Goal: Task Accomplishment & Management: Complete application form

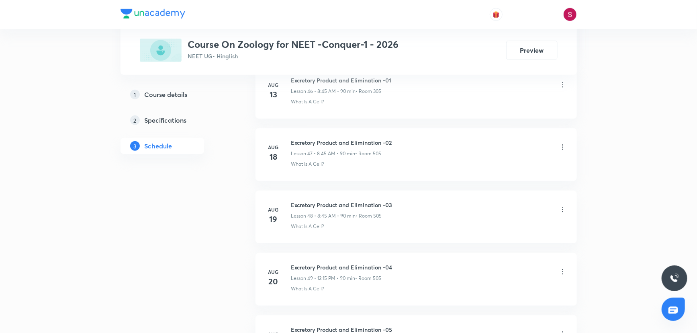
scroll to position [3545, 0]
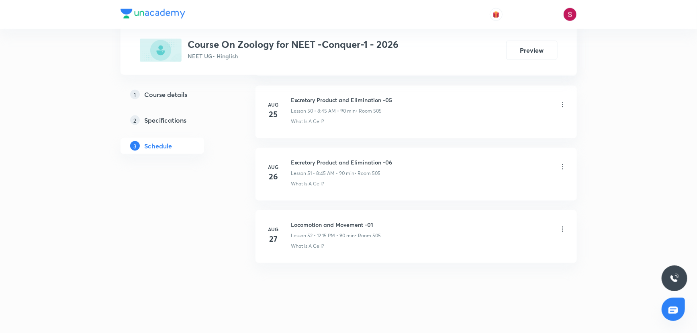
click at [356, 220] on h6 "Locomotion and Movement -01" at bounding box center [336, 224] width 90 height 8
copy h6 "Locomotion and Movement -01"
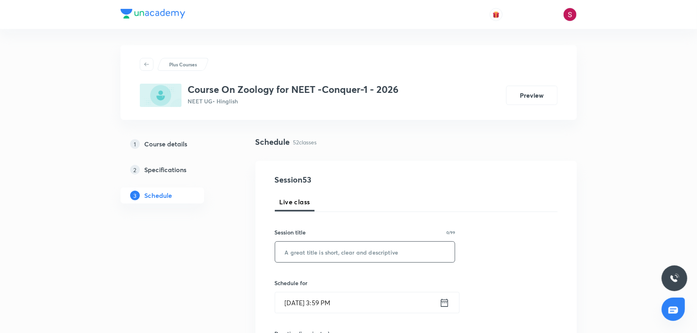
click at [318, 250] on input "text" at bounding box center [365, 252] width 180 height 20
paste input "Locomotion and Movement -01"
type input "Locomotion and Movement - 02"
click at [428, 300] on input "Aug 31, 2025, 3:59 PM" at bounding box center [357, 302] width 164 height 20
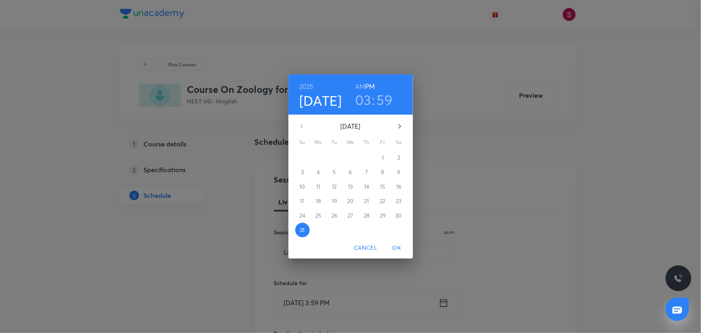
click at [400, 127] on icon "button" at bounding box center [400, 126] width 10 height 10
click at [318, 161] on p "1" at bounding box center [319, 158] width 2 height 8
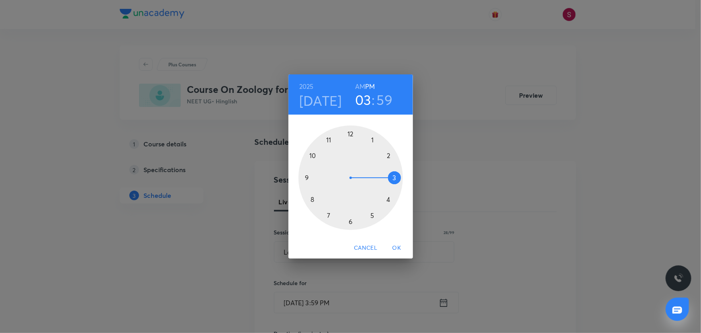
click at [312, 200] on div at bounding box center [351, 177] width 104 height 104
click at [361, 86] on h6 "AM" at bounding box center [360, 86] width 10 height 11
click at [307, 177] on div at bounding box center [351, 177] width 104 height 104
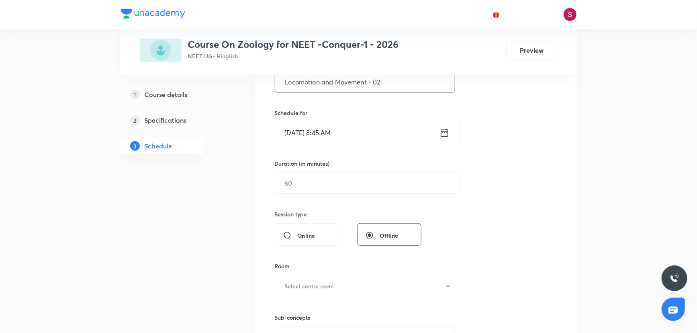
scroll to position [182, 0]
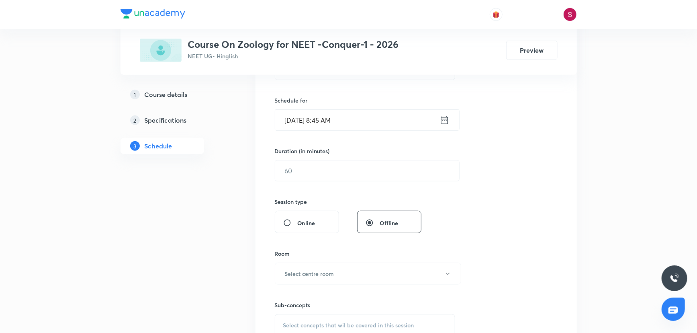
click at [334, 181] on div "Session 53 Live class Session title 28/99 Locomotion and Movement - 02 ​ Schedu…" at bounding box center [416, 179] width 283 height 377
click at [319, 172] on input "text" at bounding box center [367, 170] width 184 height 20
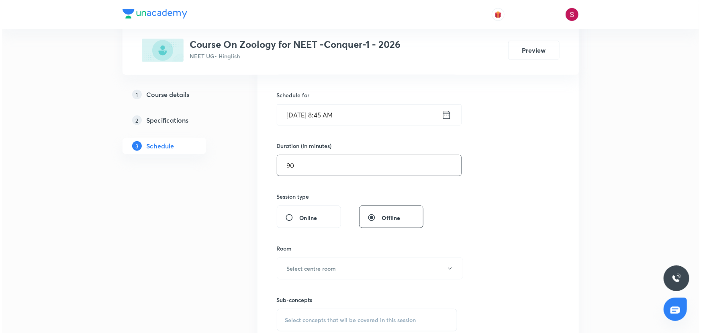
scroll to position [256, 0]
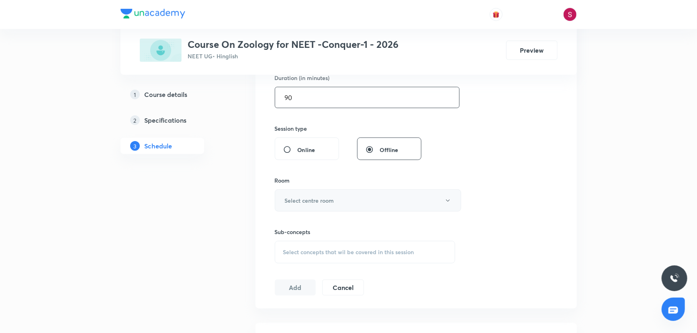
type input "90"
click at [332, 200] on h6 "Select centre room" at bounding box center [309, 200] width 49 height 8
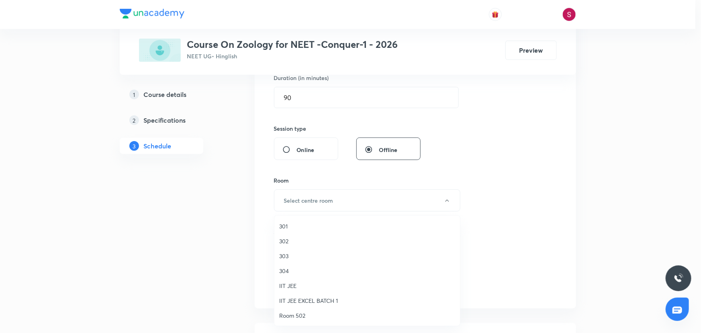
click at [332, 201] on div at bounding box center [350, 166] width 701 height 333
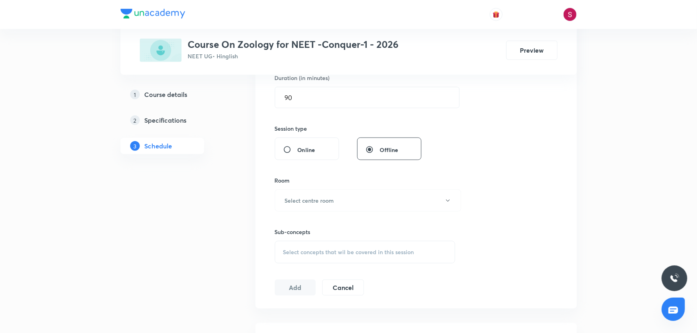
click at [332, 201] on h6 "Select centre room" at bounding box center [309, 200] width 49 height 8
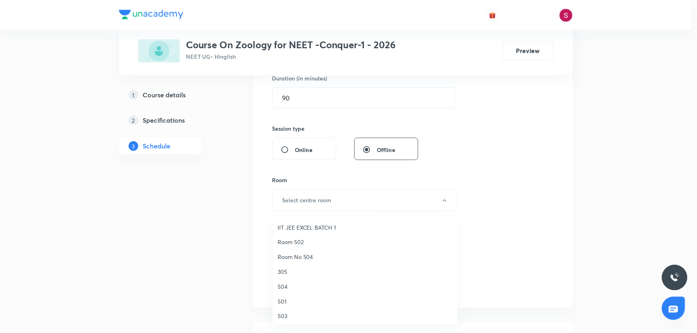
scroll to position [146, 0]
click at [282, 257] on span "505" at bounding box center [367, 258] width 176 height 8
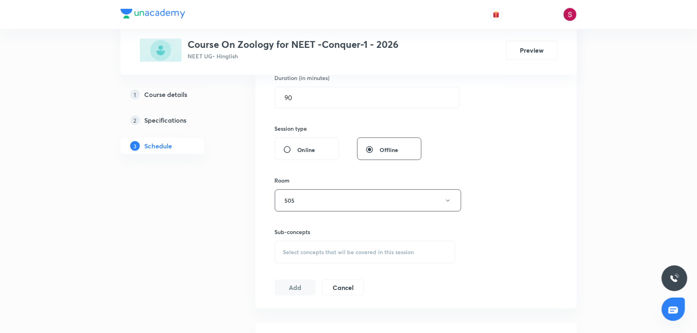
click at [408, 252] on span "Select concepts that wil be covered in this session" at bounding box center [348, 252] width 131 height 6
click at [338, 311] on div "What Is A Cell? Covered previously" at bounding box center [365, 315] width 180 height 18
checkbox input "true"
click at [556, 184] on div "Session 53 Live class Session title 28/99 Locomotion and Movement - 02 ​ Schedu…" at bounding box center [416, 111] width 283 height 387
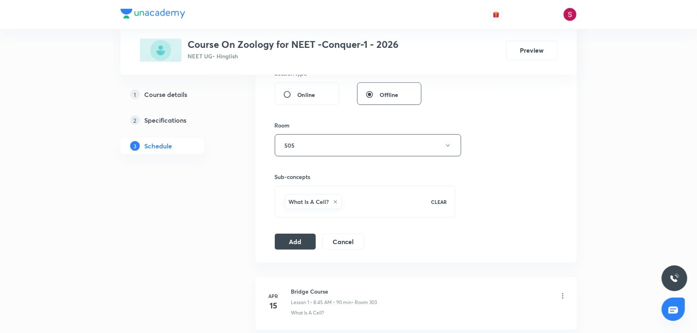
scroll to position [365, 0]
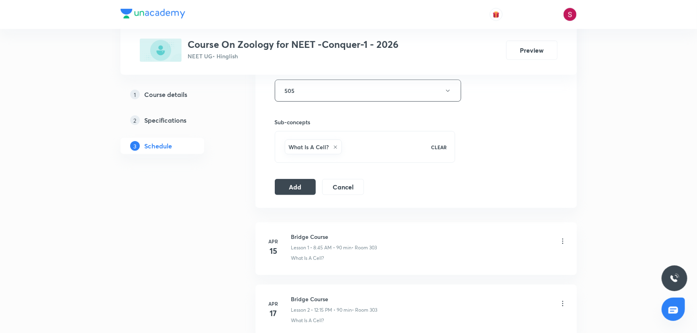
click at [273, 181] on div "Session 53 Live class Session title 28/99 Locomotion and Movement - 02 ​ Schedu…" at bounding box center [417, 1] width 322 height 412
click at [300, 188] on button "Add" at bounding box center [295, 186] width 41 height 16
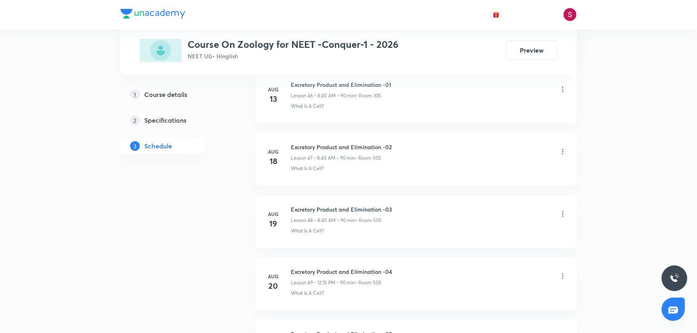
scroll to position [3176, 0]
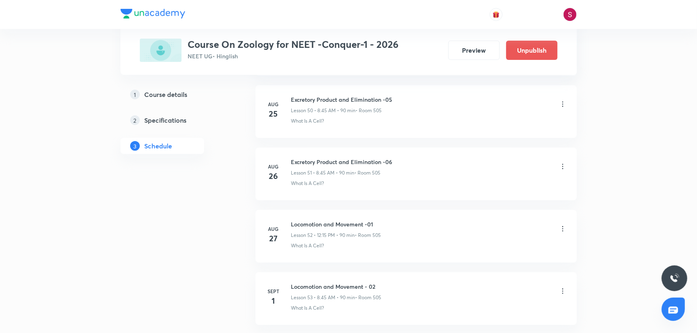
click at [344, 282] on h6 "Locomotion and Movement - 02" at bounding box center [336, 286] width 90 height 8
copy h6 "Locomotion and Movement - 02"
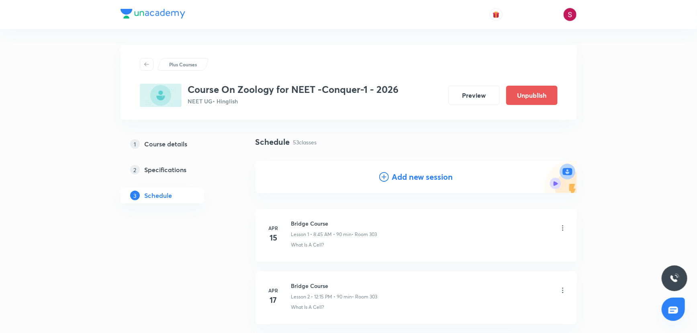
click at [383, 174] on icon at bounding box center [384, 177] width 10 height 10
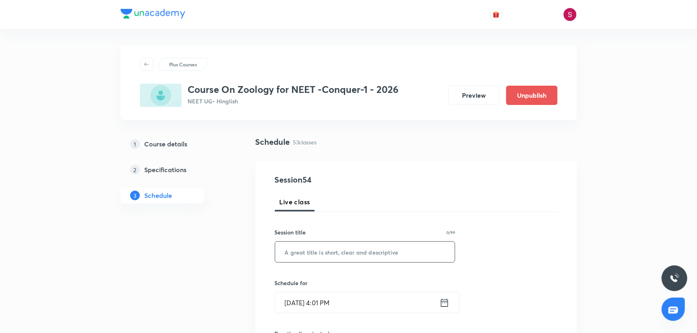
click at [312, 255] on input "text" at bounding box center [365, 252] width 180 height 20
paste input "Locomotion and Movement - 02"
type input "Locomotion and Movement - 03"
click at [342, 307] on input "Aug 31, 2025, 4:01 PM" at bounding box center [357, 302] width 164 height 20
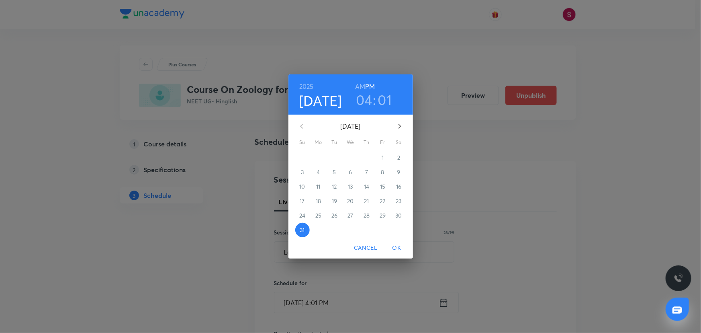
click at [396, 157] on div "2" at bounding box center [399, 157] width 16 height 14
click at [397, 125] on icon "button" at bounding box center [400, 126] width 10 height 10
click at [331, 157] on span "2" at bounding box center [335, 158] width 14 height 8
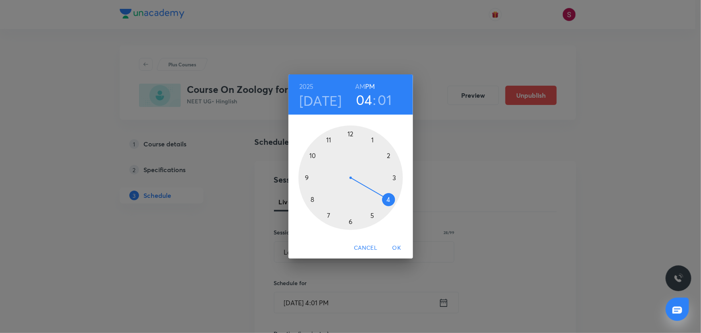
click at [313, 200] on div at bounding box center [351, 177] width 104 height 104
click at [362, 88] on h6 "AM" at bounding box center [360, 86] width 10 height 11
click at [308, 178] on div at bounding box center [351, 177] width 104 height 104
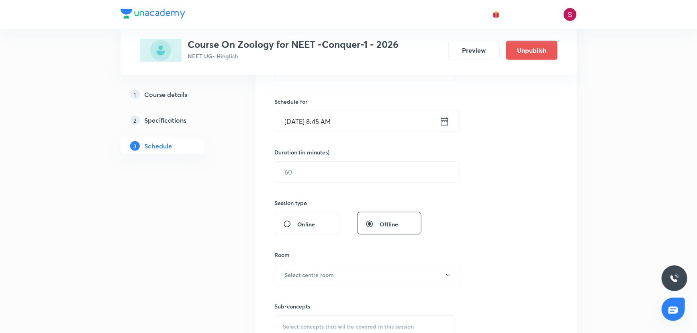
scroll to position [182, 0]
click at [316, 168] on input "text" at bounding box center [367, 170] width 184 height 20
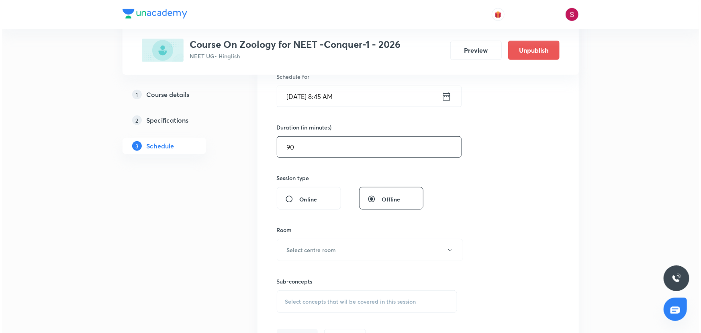
scroll to position [219, 0]
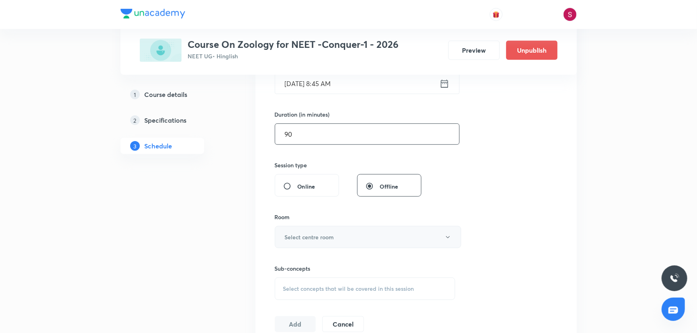
type input "90"
click at [311, 232] on button "Select centre room" at bounding box center [368, 237] width 186 height 22
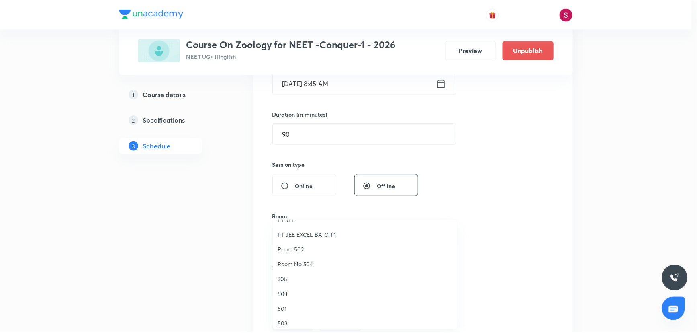
scroll to position [182, 0]
click at [282, 225] on span "505" at bounding box center [367, 226] width 176 height 8
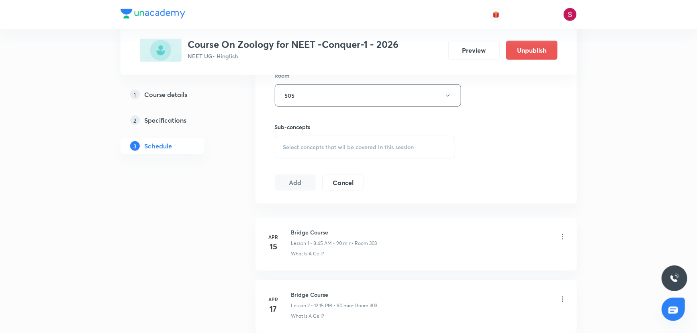
scroll to position [365, 0]
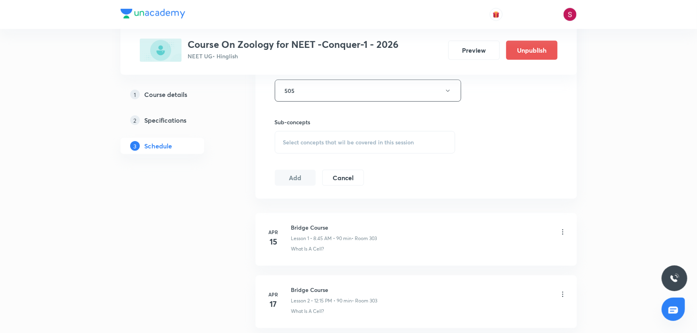
click at [287, 145] on div "Select concepts that wil be covered in this session" at bounding box center [365, 142] width 181 height 23
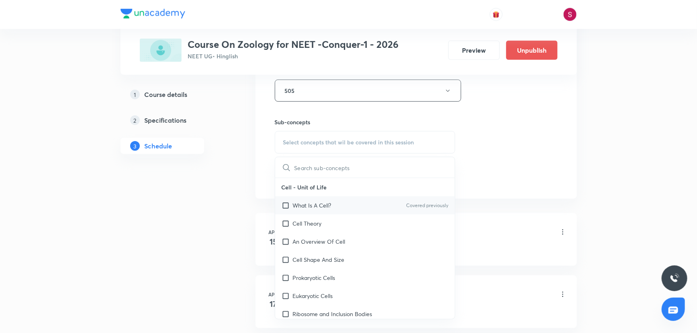
click at [349, 200] on div "What Is A Cell? Covered previously" at bounding box center [365, 205] width 180 height 18
checkbox input "true"
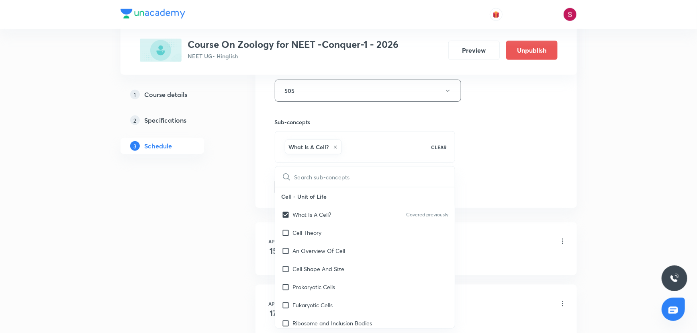
click at [476, 131] on div "Session 54 Live class Session title 28/99 Locomotion and Movement - 03 ​ Schedu…" at bounding box center [416, 1] width 283 height 387
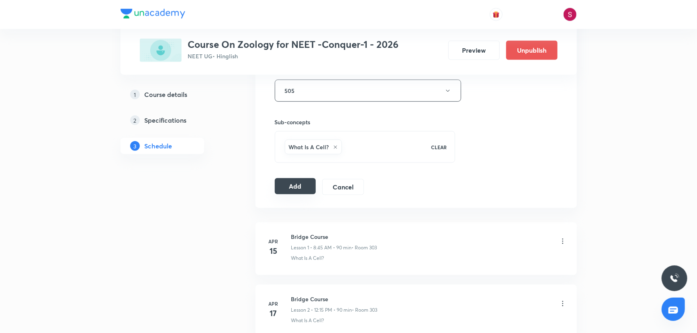
click at [279, 187] on button "Add" at bounding box center [295, 186] width 41 height 16
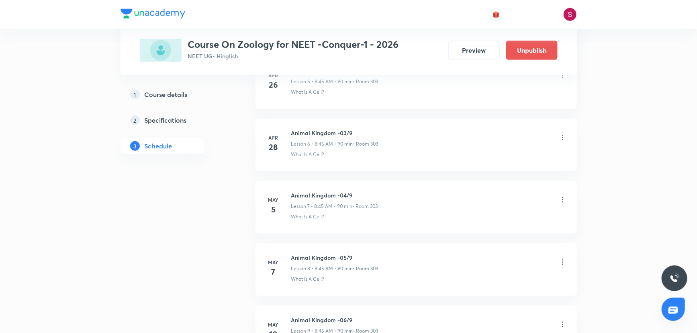
scroll to position [3239, 0]
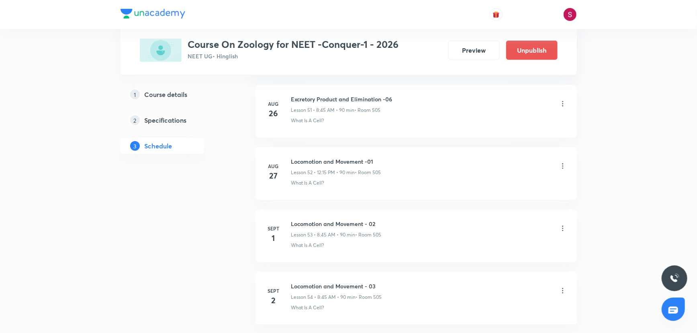
click at [359, 282] on h6 "Locomotion and Movement - 03" at bounding box center [336, 286] width 91 height 8
copy h6 "Locomotion and Movement - 03"
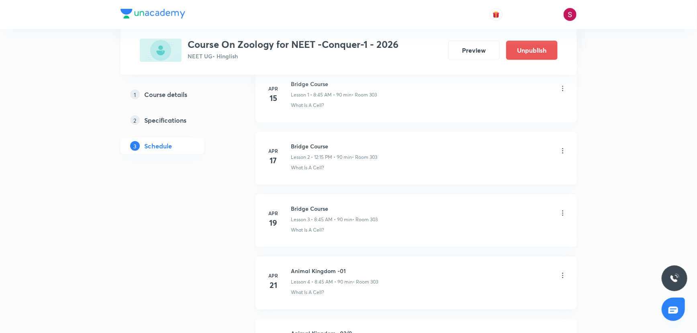
scroll to position [0, 0]
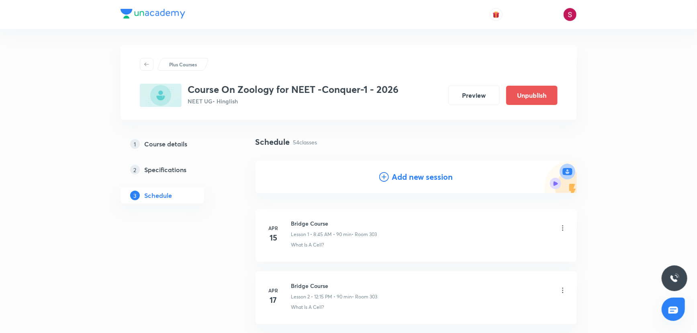
click at [428, 175] on h4 "Add new session" at bounding box center [422, 177] width 61 height 12
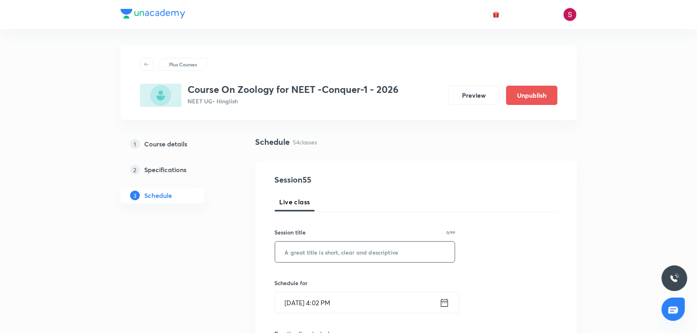
click at [325, 256] on input "text" at bounding box center [365, 252] width 180 height 20
paste input "Locomotion and Movement - 03"
type input "Locomotion and Movement - 04"
click at [403, 301] on input "Aug 31, 2025, 4:02 PM" at bounding box center [357, 302] width 164 height 20
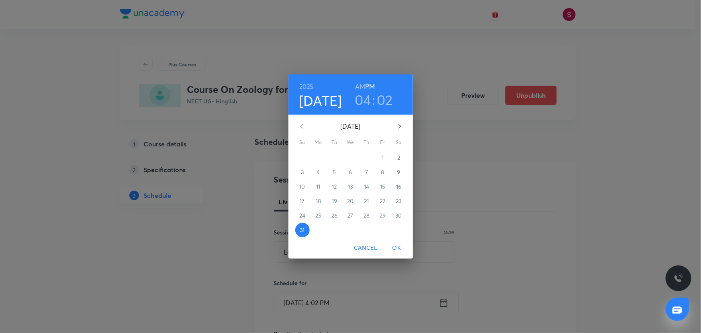
click at [399, 123] on icon "button" at bounding box center [400, 126] width 10 height 10
click at [352, 154] on p "3" at bounding box center [350, 158] width 3 height 8
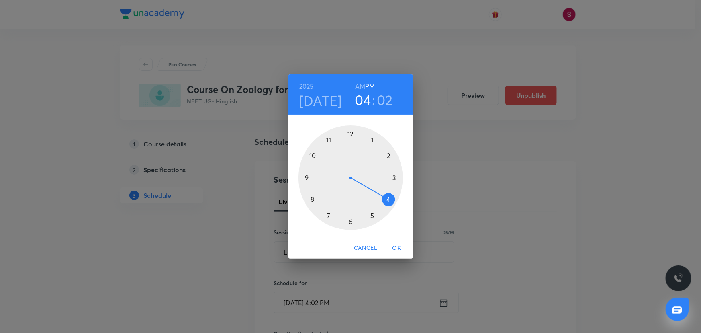
click at [350, 135] on div at bounding box center [351, 177] width 104 height 104
click at [396, 177] on div at bounding box center [351, 177] width 104 height 104
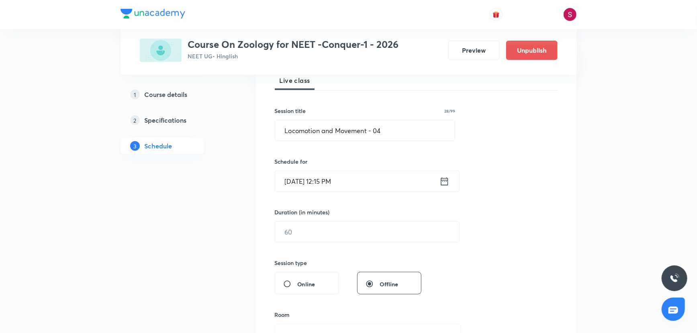
scroll to position [146, 0]
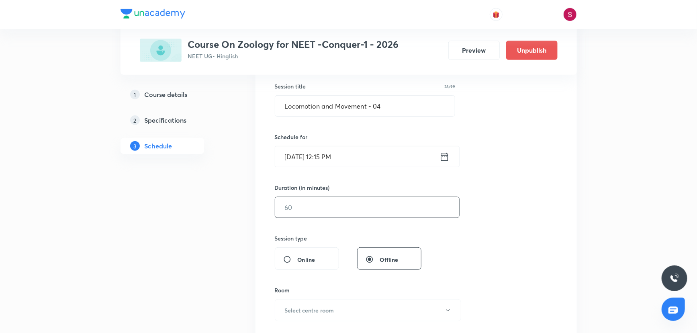
click at [323, 211] on input "text" at bounding box center [367, 207] width 184 height 20
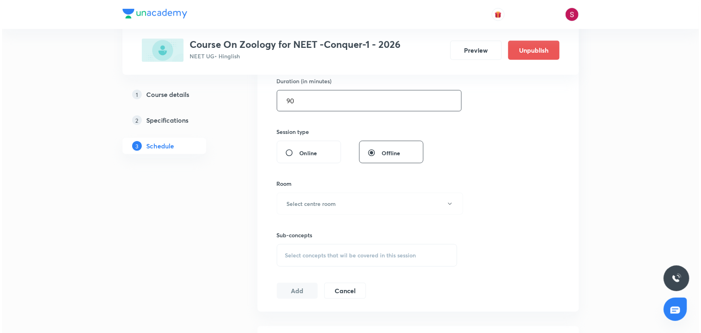
scroll to position [256, 0]
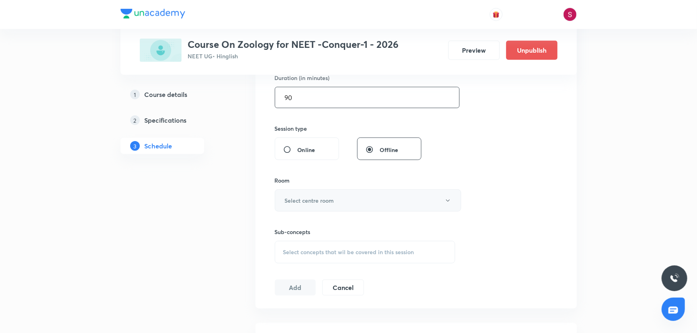
type input "90"
click at [325, 202] on h6 "Select centre room" at bounding box center [309, 200] width 49 height 8
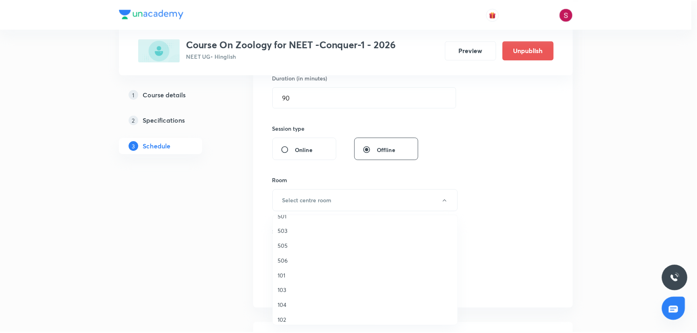
scroll to position [182, 0]
click at [277, 219] on li "505" at bounding box center [368, 222] width 186 height 15
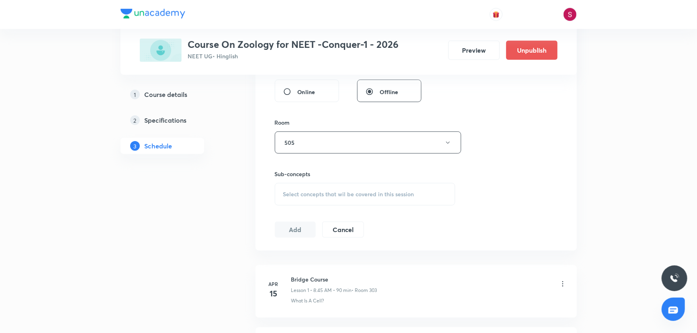
scroll to position [402, 0]
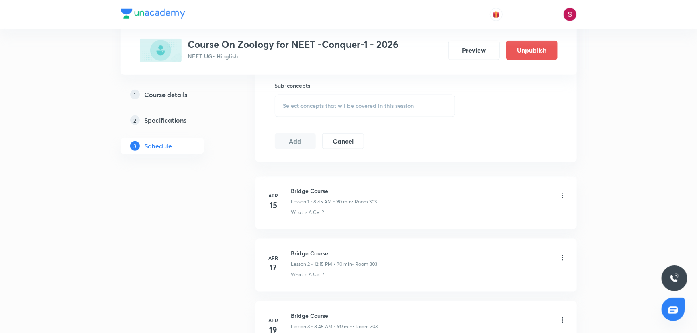
click at [301, 106] on span "Select concepts that wil be covered in this session" at bounding box center [348, 105] width 131 height 6
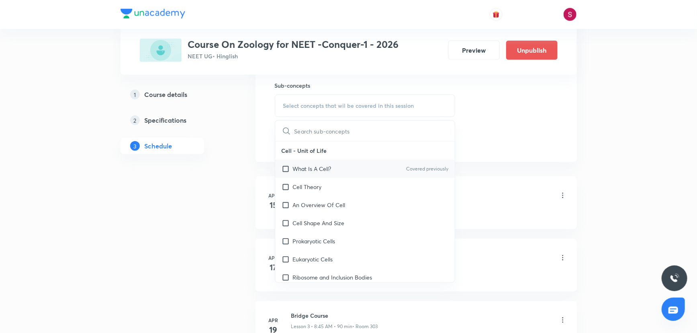
click at [324, 162] on div "What Is A Cell? Covered previously" at bounding box center [365, 169] width 180 height 18
checkbox input "true"
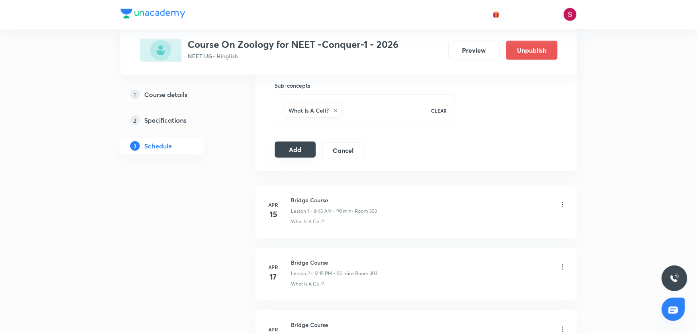
click at [281, 150] on button "Add" at bounding box center [295, 149] width 41 height 16
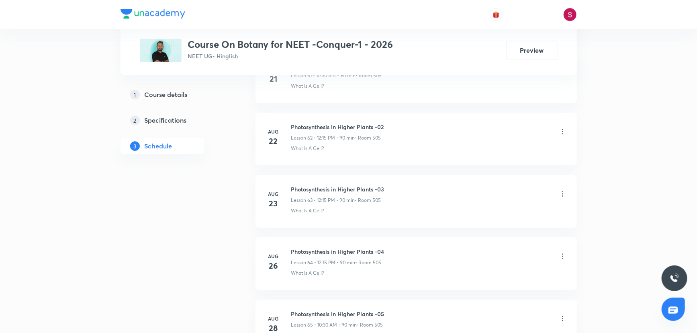
scroll to position [4479, 0]
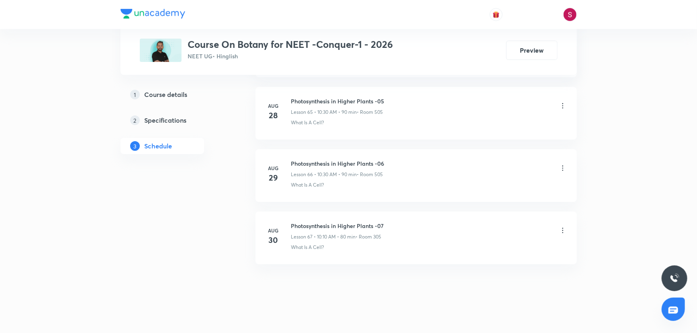
click at [338, 221] on h6 "Photosynthesis in Higher Plants -07" at bounding box center [337, 225] width 93 height 8
copy h6 "Photosynthesis in Higher Plants -07"
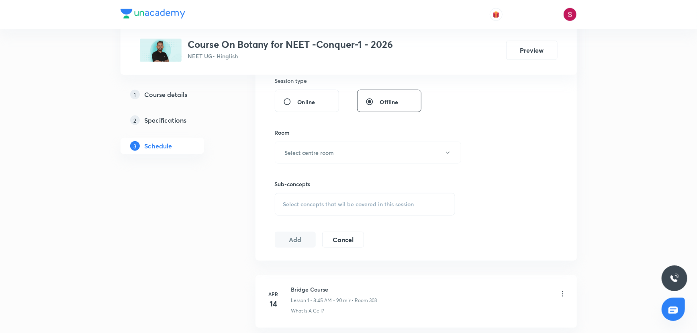
scroll to position [0, 0]
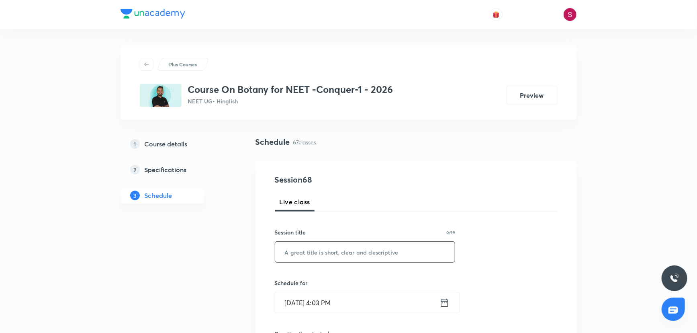
click at [332, 247] on input "text" at bounding box center [365, 252] width 180 height 20
paste input "Photosynthesis in Higher Plants -07"
type input "Photosynthesis in Higher Plants - 08"
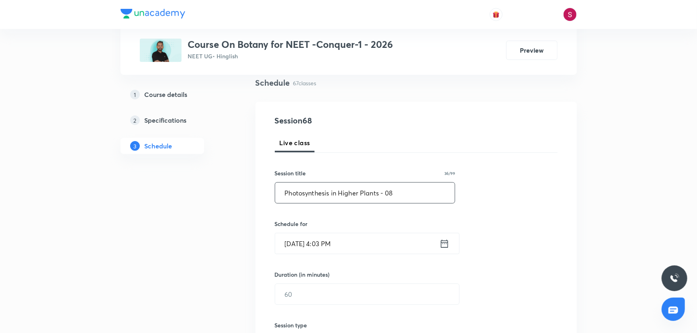
scroll to position [73, 0]
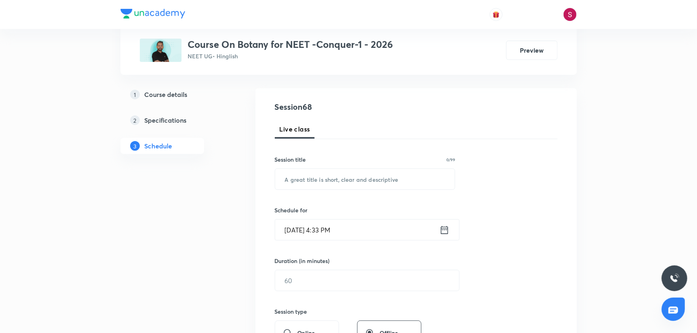
scroll to position [4479, 0]
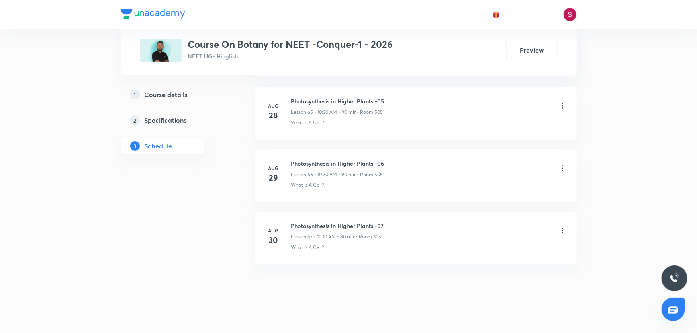
click at [343, 221] on h6 "Photosynthesis in Higher Plants -07" at bounding box center [337, 225] width 93 height 8
copy h6 "Photosynthesis in Higher Plants -07"
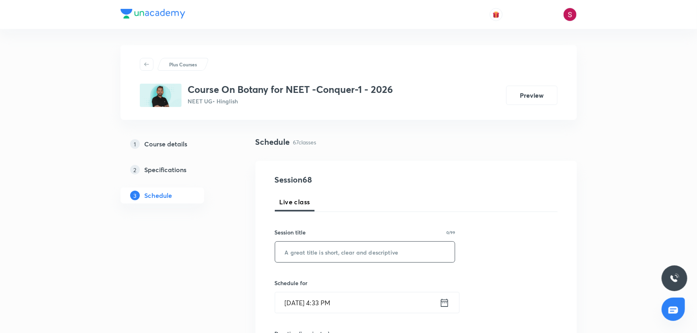
click at [333, 244] on input "text" at bounding box center [365, 252] width 180 height 20
paste input "Photosynthesis in Higher Plants -07"
type input "Photosynthesis in Higher Plants - 08"
click at [396, 308] on input "Aug 31, 2025, 4:33 PM" at bounding box center [357, 302] width 164 height 20
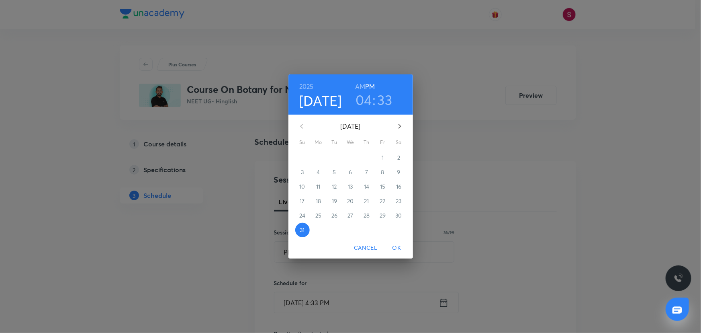
click at [401, 127] on icon "button" at bounding box center [400, 126] width 10 height 10
click at [320, 156] on span "1" at bounding box center [318, 158] width 14 height 8
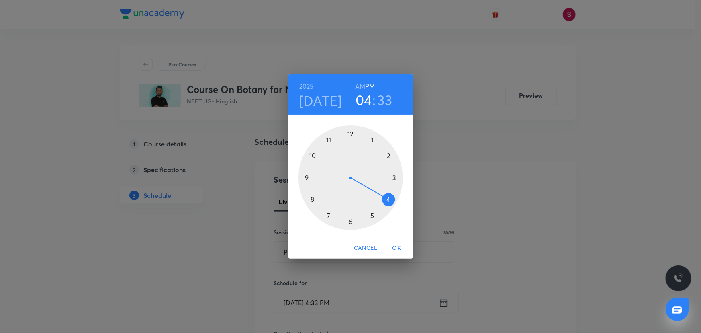
click at [362, 87] on h6 "AM" at bounding box center [360, 86] width 10 height 11
click at [312, 156] on div at bounding box center [351, 177] width 104 height 104
click at [350, 221] on div at bounding box center [351, 177] width 104 height 104
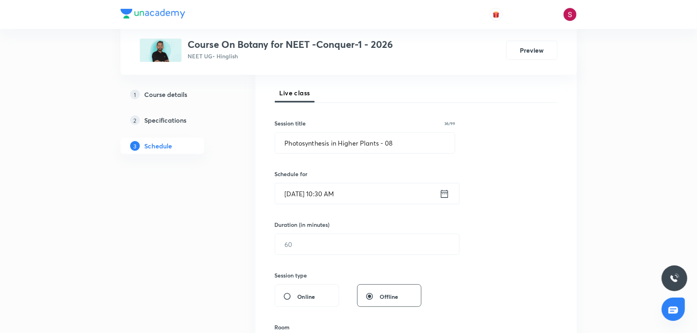
scroll to position [146, 0]
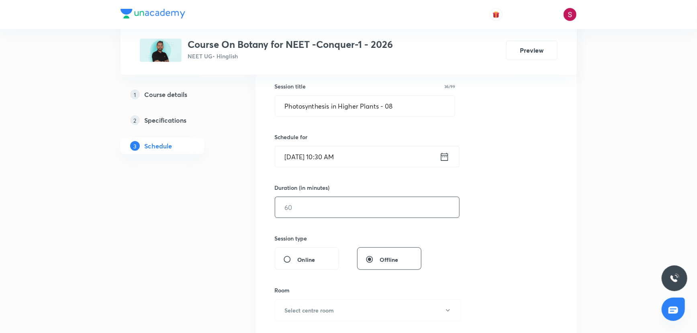
click at [341, 209] on input "text" at bounding box center [367, 207] width 184 height 20
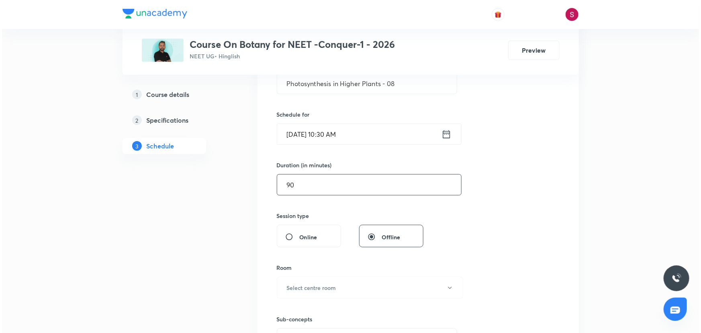
scroll to position [219, 0]
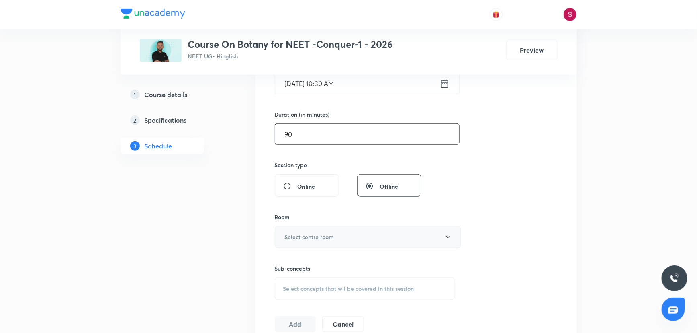
type input "90"
click at [322, 235] on h6 "Select centre room" at bounding box center [309, 237] width 49 height 8
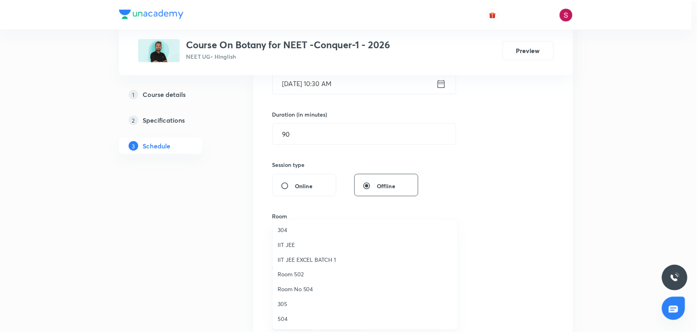
scroll to position [146, 0]
click at [285, 262] on span "505" at bounding box center [367, 263] width 176 height 8
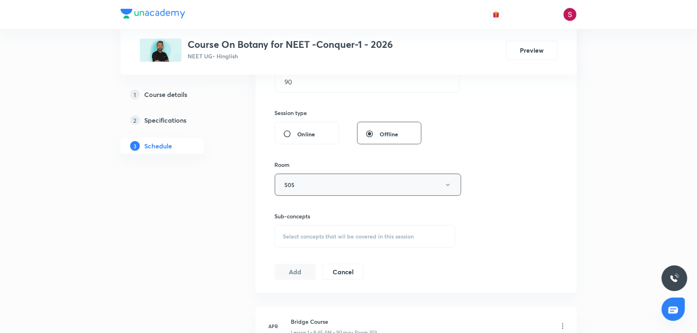
scroll to position [365, 0]
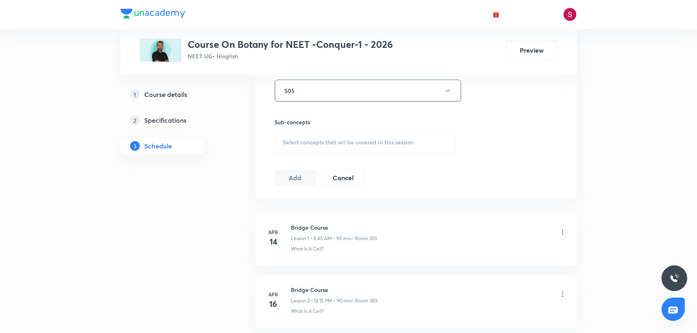
click at [306, 141] on span "Select concepts that wil be covered in this session" at bounding box center [348, 142] width 131 height 6
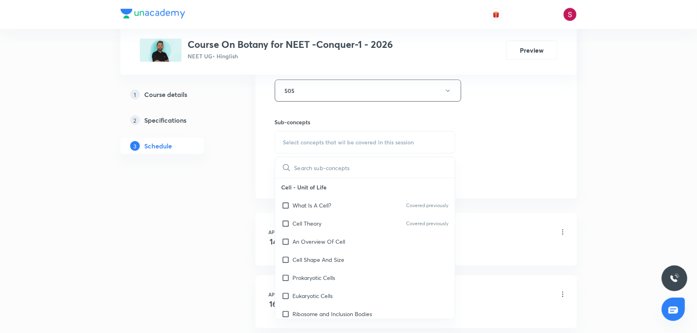
click at [322, 205] on p "What Is A Cell?" at bounding box center [312, 205] width 39 height 8
checkbox input "true"
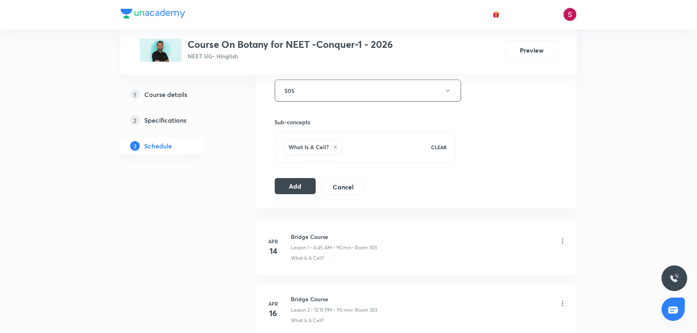
click at [300, 192] on button "Add" at bounding box center [295, 186] width 41 height 16
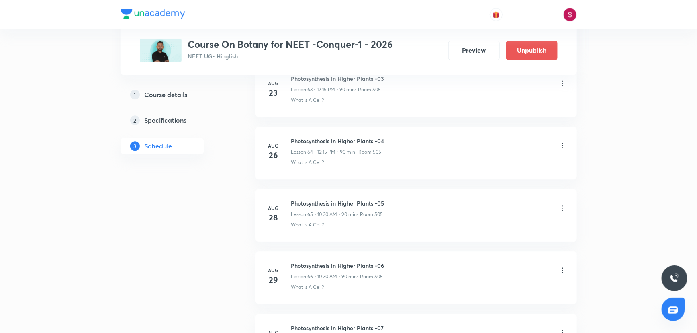
scroll to position [4172, 0]
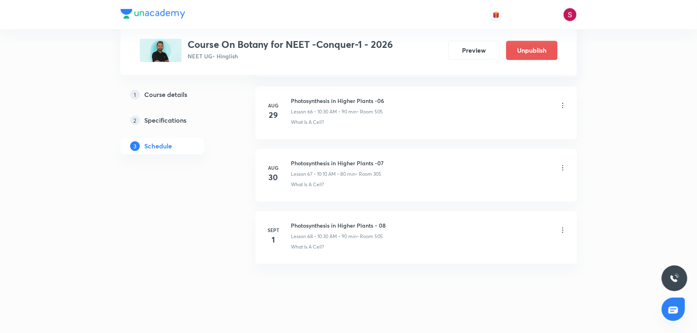
click at [345, 221] on h6 "Photosynthesis in Higher Plants - 08" at bounding box center [338, 225] width 95 height 8
copy h6 "Photosynthesis in Higher Plants - 08"
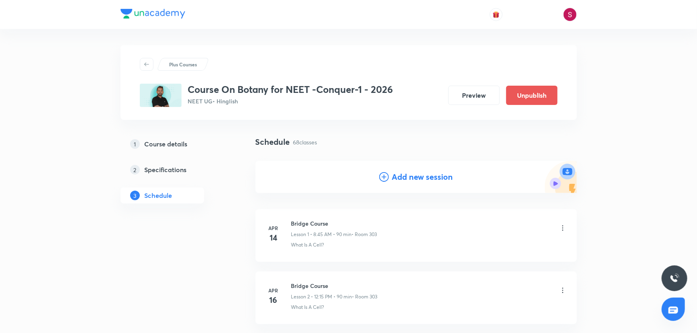
click at [400, 179] on h4 "Add new session" at bounding box center [422, 177] width 61 height 12
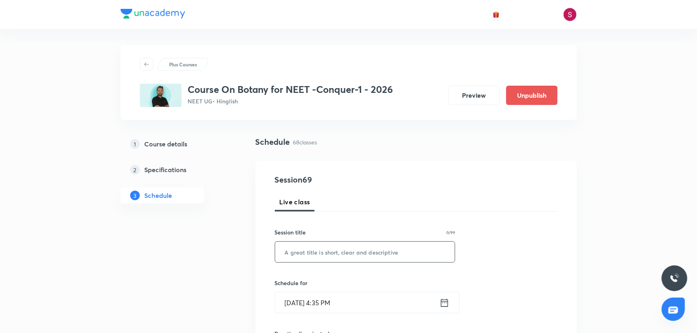
click at [320, 256] on input "text" at bounding box center [365, 252] width 180 height 20
paste input "Photosynthesis in Higher Plants - 08"
type input "Photosynthesis in Higher Plants - 09"
click at [390, 308] on input "Aug 31, 2025, 4:35 PM" at bounding box center [357, 302] width 164 height 20
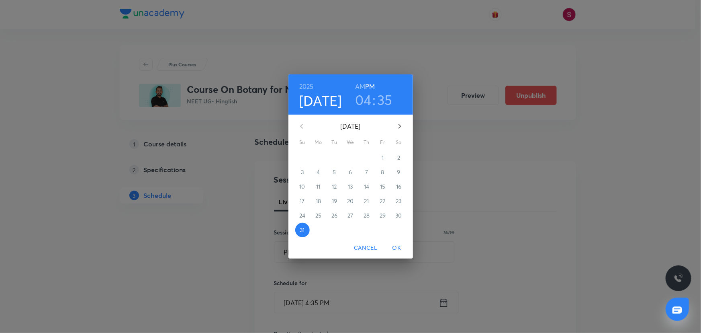
click at [397, 128] on icon "button" at bounding box center [400, 126] width 10 height 10
click at [367, 158] on p "4" at bounding box center [366, 158] width 3 height 8
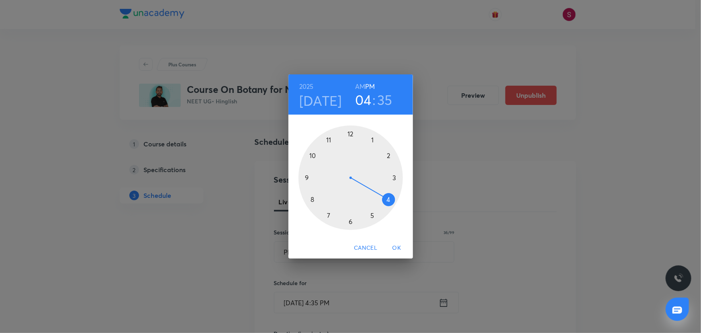
click at [313, 156] on div at bounding box center [351, 177] width 104 height 104
click at [362, 86] on h6 "AM" at bounding box center [360, 86] width 10 height 11
click at [350, 221] on div at bounding box center [351, 177] width 104 height 104
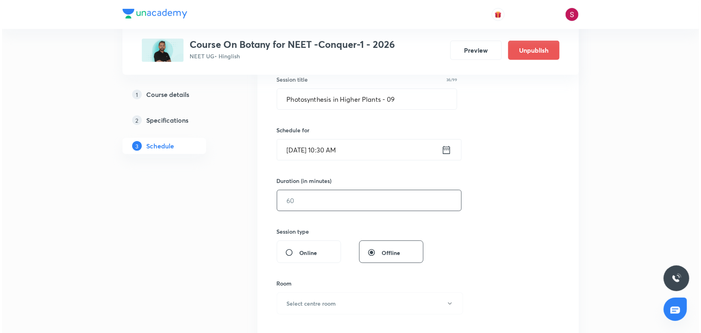
scroll to position [182, 0]
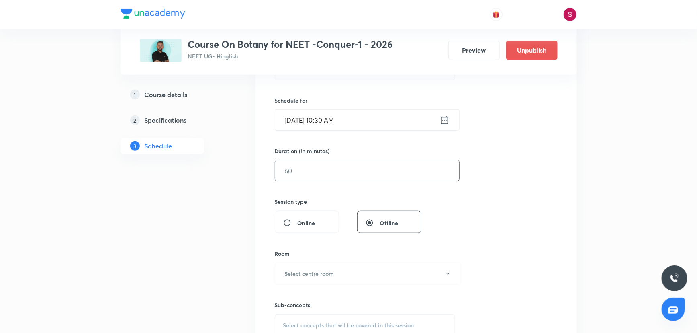
click at [340, 172] on input "text" at bounding box center [367, 170] width 184 height 20
type input "90"
click at [338, 264] on button "Select centre room" at bounding box center [368, 273] width 186 height 22
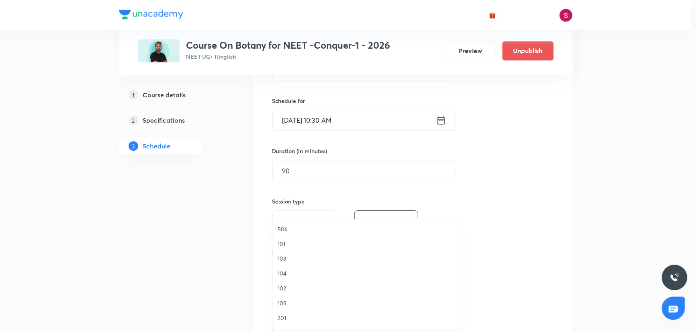
scroll to position [158, 0]
click at [290, 250] on span "505" at bounding box center [367, 251] width 176 height 8
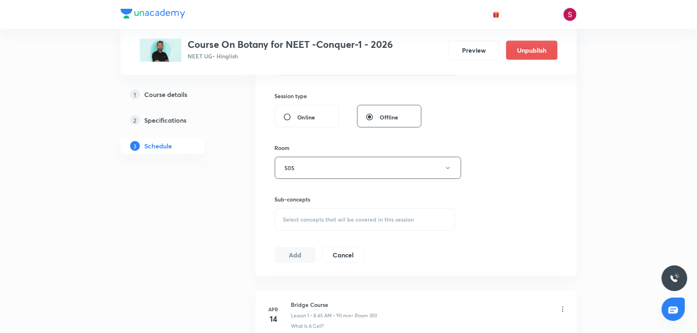
scroll to position [292, 0]
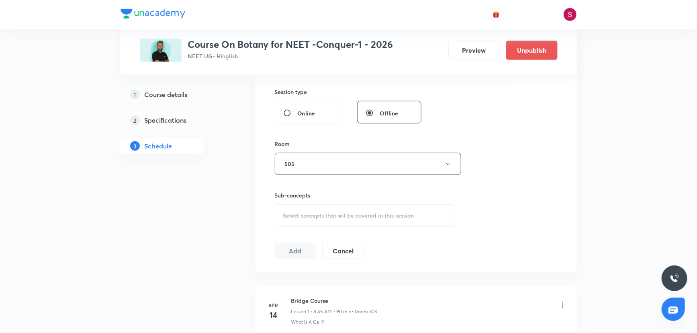
click at [301, 212] on span "Select concepts that wil be covered in this session" at bounding box center [348, 215] width 131 height 6
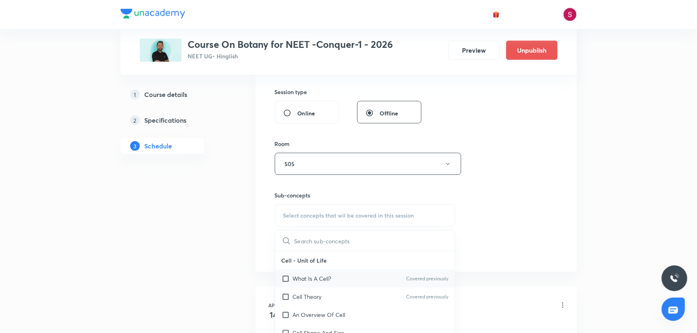
click at [326, 276] on p "What Is A Cell?" at bounding box center [312, 278] width 39 height 8
checkbox input "true"
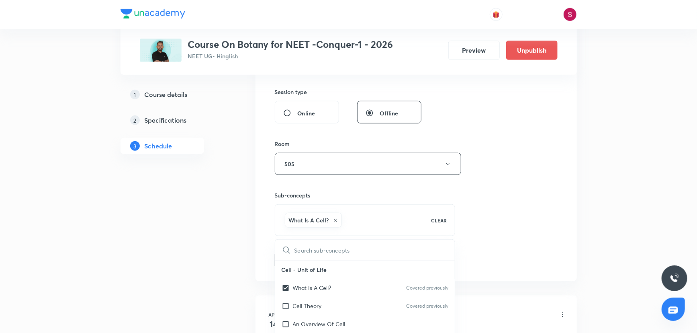
click at [506, 198] on div "Session 69 Live class Session title 36/99 Photosynthesis in Higher Plants - 09 …" at bounding box center [416, 74] width 283 height 387
click at [309, 258] on button "Add" at bounding box center [295, 259] width 41 height 16
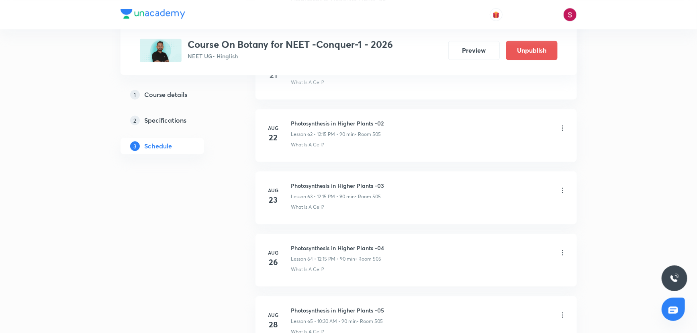
scroll to position [4172, 0]
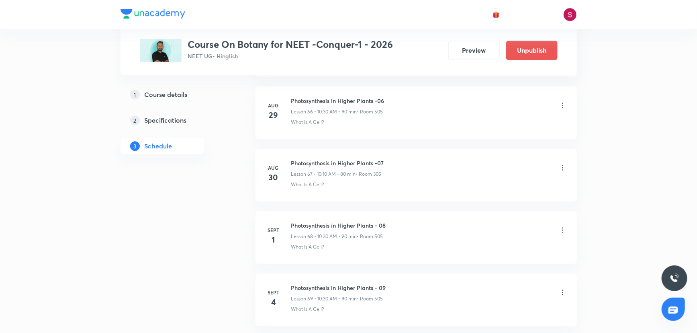
click at [374, 283] on h6 "Photosynthesis in Higher Plants - 09" at bounding box center [338, 287] width 95 height 8
copy h6 "Photosynthesis in Higher Plants - 09"
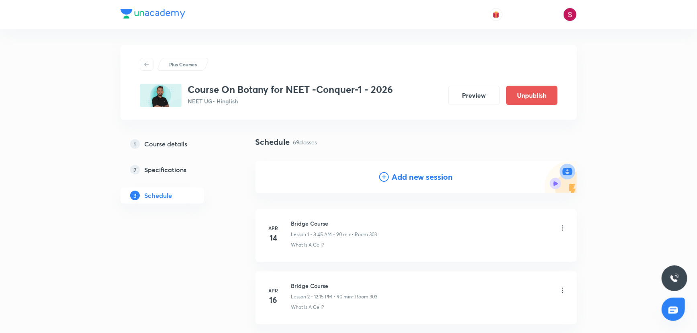
click at [408, 172] on h4 "Add new session" at bounding box center [422, 177] width 61 height 12
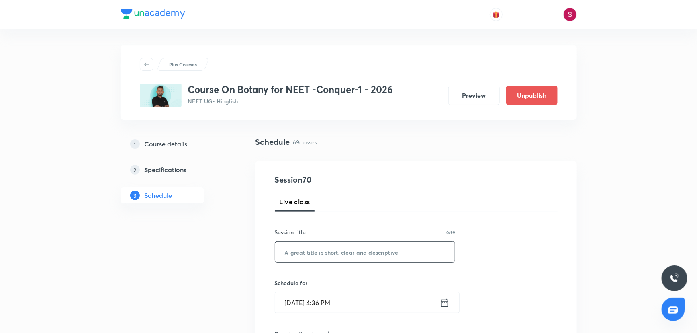
click at [353, 260] on input "text" at bounding box center [365, 252] width 180 height 20
paste input "Photosynthesis in Higher Plants - 09"
type input "Photosynthesis in Higher Plants - 10"
click at [431, 305] on input "Aug 31, 2025, 4:36 PM" at bounding box center [357, 302] width 164 height 20
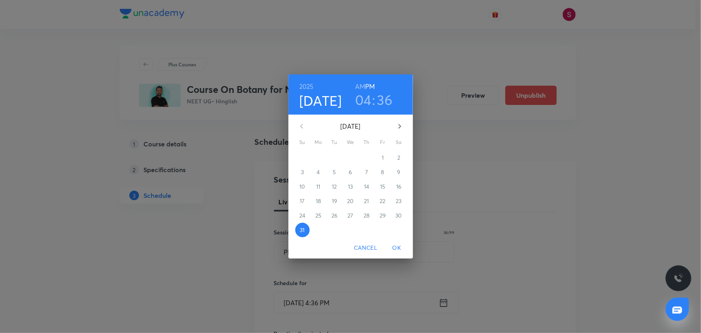
click at [398, 129] on icon "button" at bounding box center [400, 126] width 10 height 10
click at [383, 156] on p "5" at bounding box center [382, 158] width 3 height 8
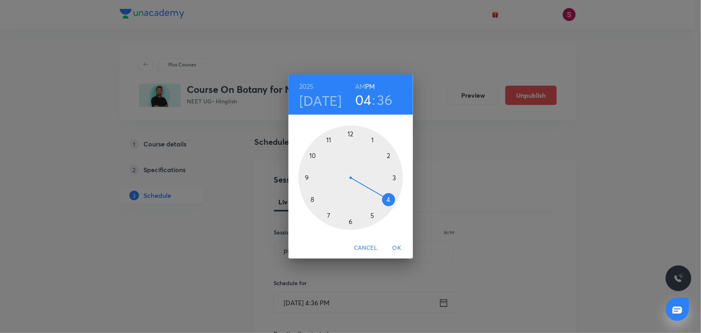
click at [315, 156] on div at bounding box center [351, 177] width 104 height 104
click at [357, 84] on h6 "AM" at bounding box center [360, 86] width 10 height 11
click at [349, 221] on div at bounding box center [351, 177] width 104 height 104
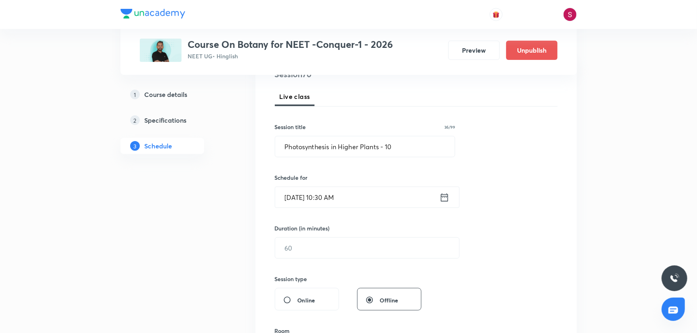
scroll to position [109, 0]
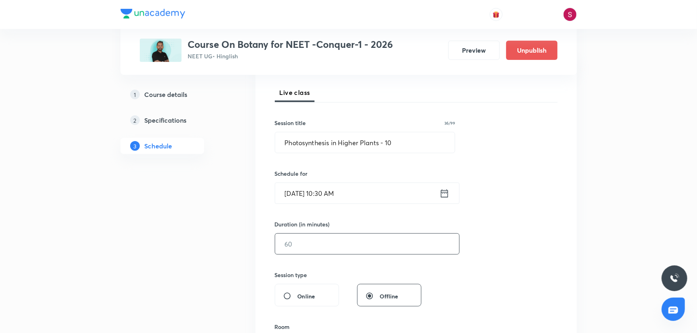
click at [346, 248] on input "text" at bounding box center [367, 244] width 184 height 20
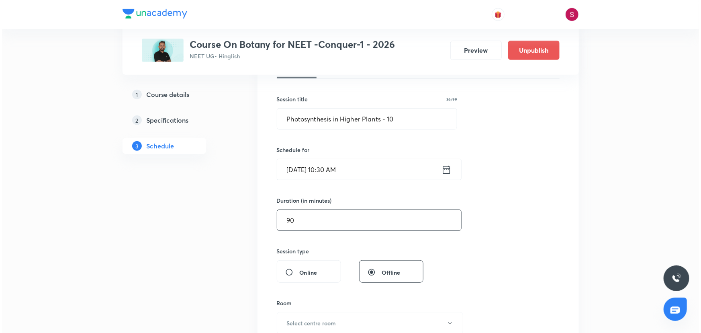
scroll to position [146, 0]
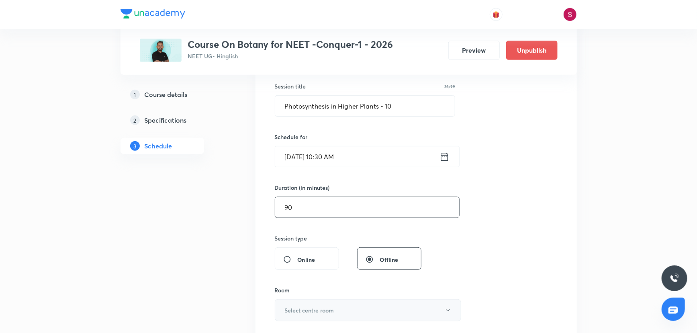
type input "90"
click at [287, 313] on h6 "Select centre room" at bounding box center [309, 310] width 49 height 8
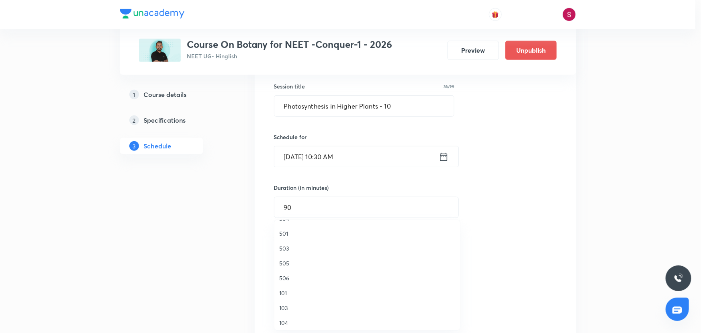
click at [287, 264] on span "505" at bounding box center [367, 263] width 176 height 8
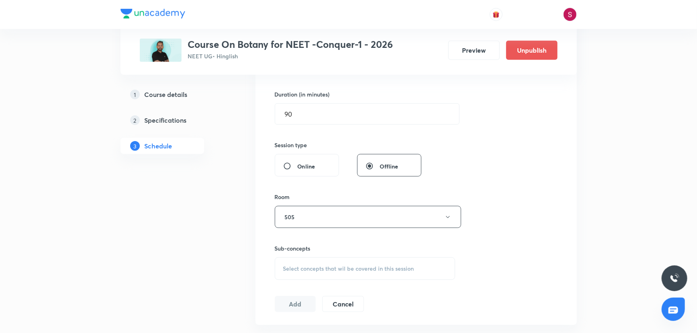
scroll to position [292, 0]
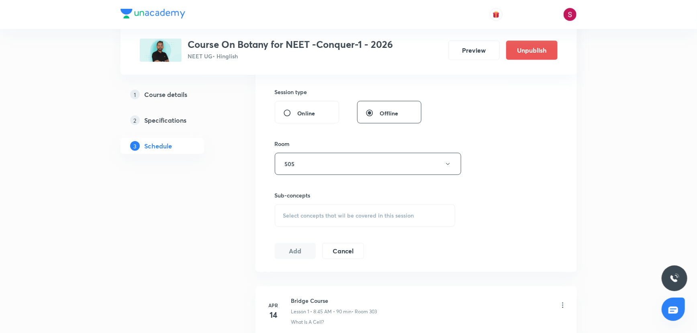
click at [336, 223] on div "Select concepts that wil be covered in this session" at bounding box center [365, 215] width 181 height 23
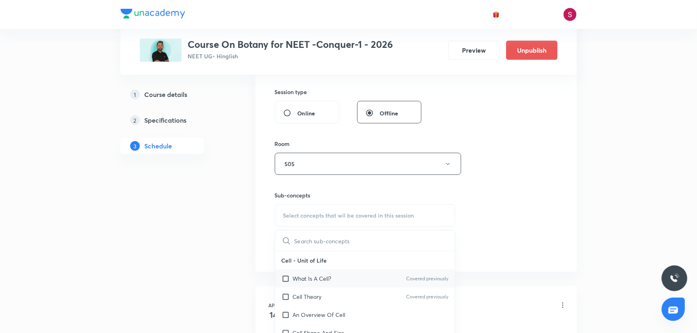
click at [320, 277] on p "What Is A Cell?" at bounding box center [312, 278] width 39 height 8
checkbox input "true"
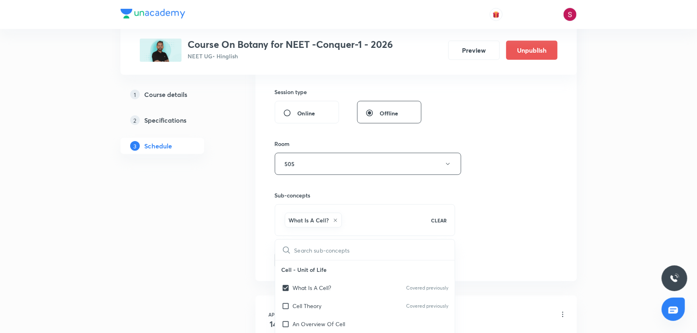
click at [481, 163] on div "Session 70 Live class Session title 36/99 Photosynthesis in Higher Plants - 10 …" at bounding box center [416, 74] width 283 height 387
click at [287, 262] on button "Add" at bounding box center [295, 259] width 41 height 16
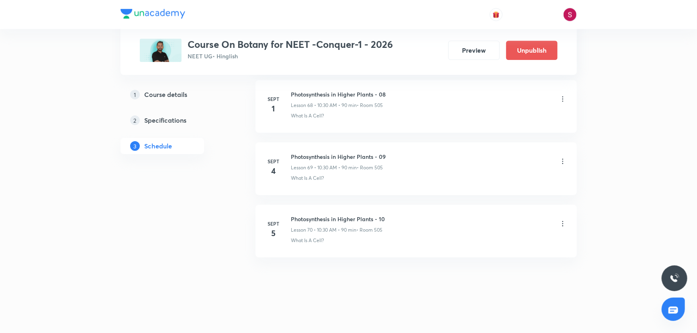
scroll to position [4234, 0]
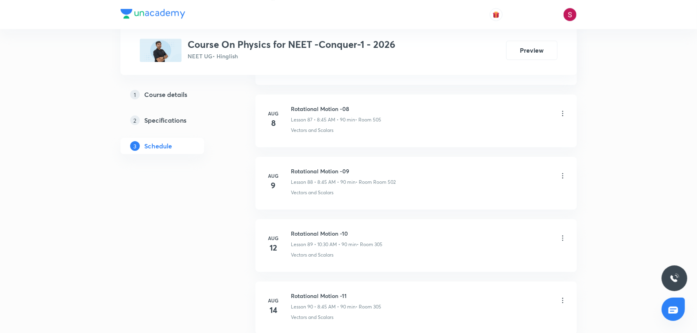
scroll to position [6531, 0]
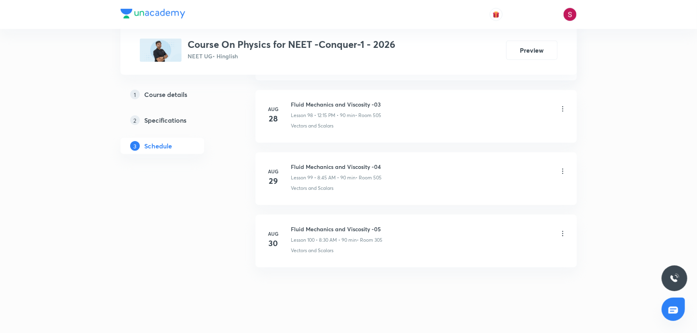
click at [340, 225] on h6 "Fluid Mechanics and Viscosity -05" at bounding box center [337, 229] width 92 height 8
copy h6 "Fluid Mechanics and Viscosity -05"
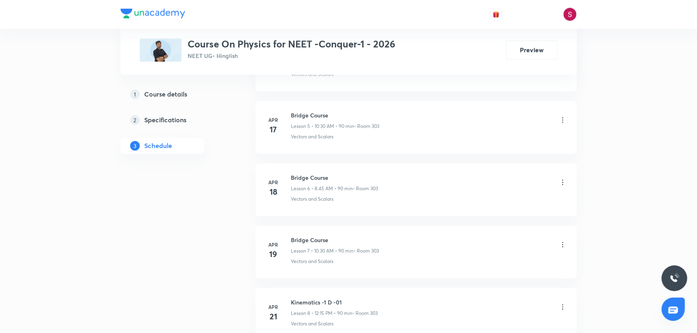
scroll to position [0, 0]
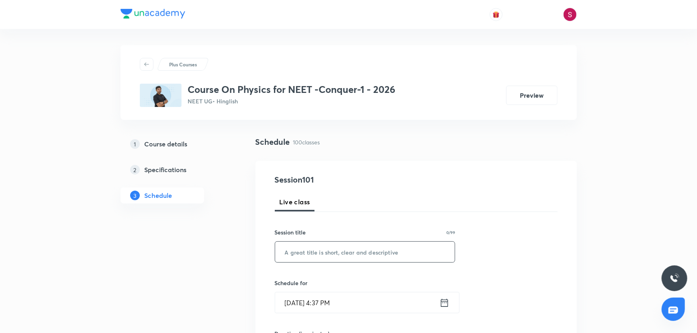
click at [332, 246] on input "text" at bounding box center [365, 252] width 180 height 20
paste input "Fluid Mechanics and Viscosity -05"
type input "Fluid Mechanics and Viscosity - 06"
click at [445, 305] on icon at bounding box center [445, 302] width 10 height 11
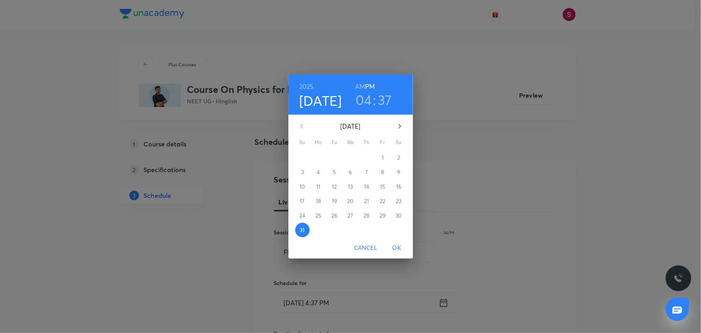
click at [401, 128] on icon "button" at bounding box center [400, 126] width 10 height 10
click at [317, 158] on span "1" at bounding box center [318, 158] width 14 height 8
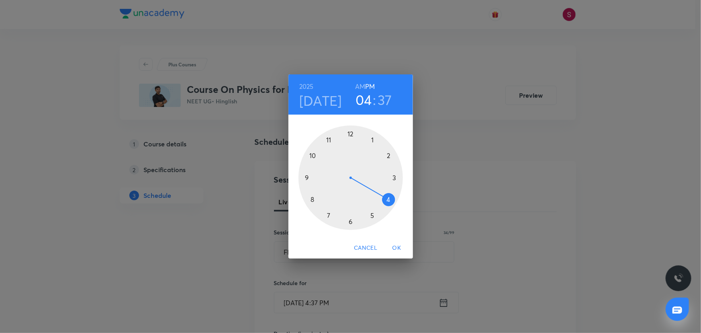
click at [350, 134] on div at bounding box center [351, 177] width 104 height 104
click at [397, 176] on div at bounding box center [351, 177] width 104 height 104
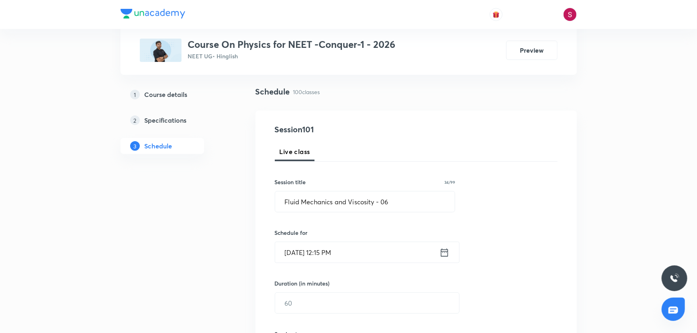
scroll to position [73, 0]
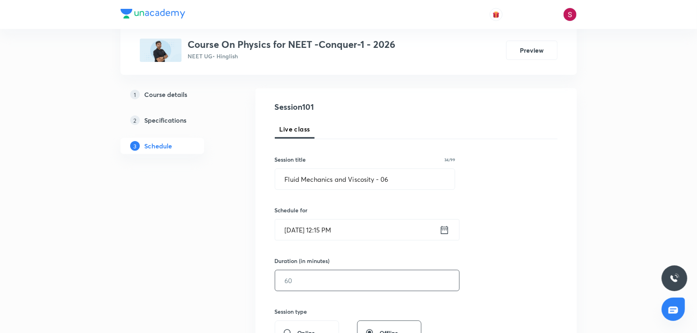
click at [295, 272] on input "text" at bounding box center [367, 280] width 184 height 20
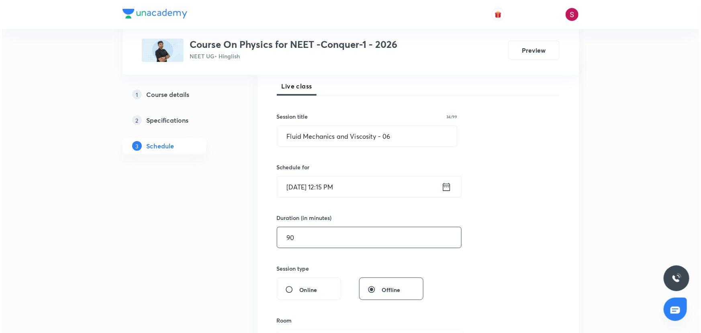
scroll to position [219, 0]
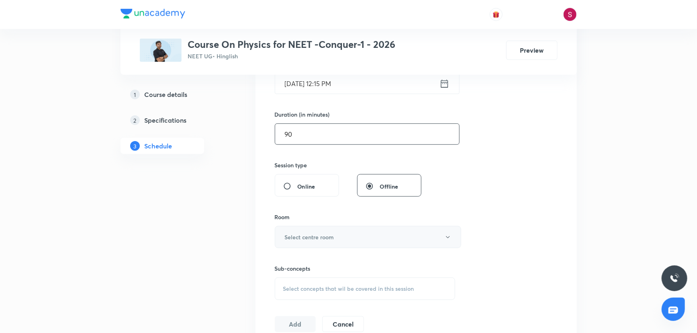
type input "90"
click at [295, 233] on h6 "Select centre room" at bounding box center [309, 237] width 49 height 8
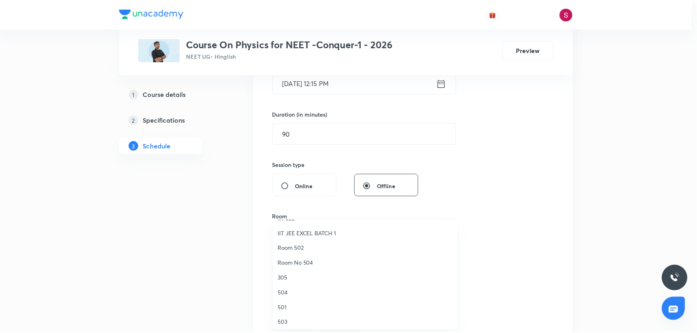
scroll to position [146, 0]
click at [281, 259] on span "505" at bounding box center [367, 263] width 176 height 8
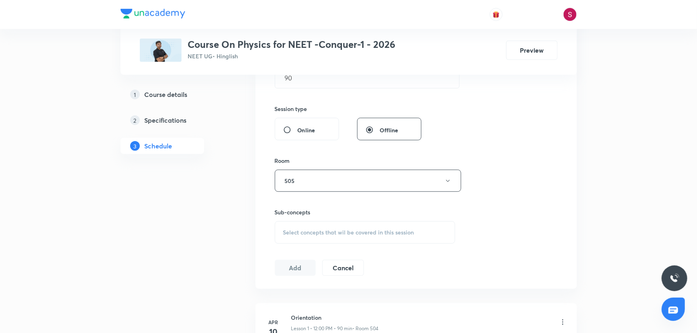
scroll to position [365, 0]
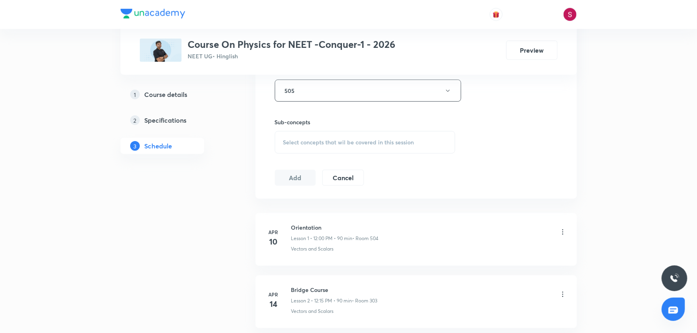
click at [317, 141] on span "Select concepts that wil be covered in this session" at bounding box center [348, 142] width 131 height 6
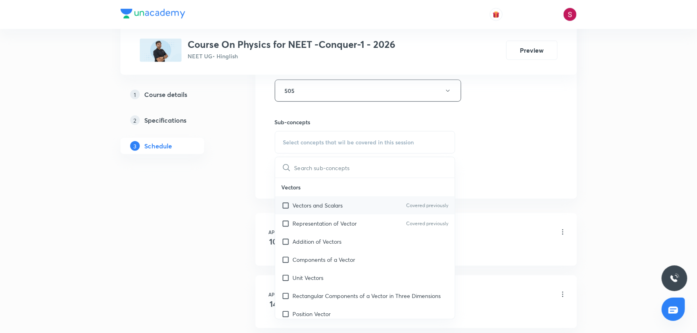
click at [330, 212] on div "Vectors and Scalars Covered previously" at bounding box center [365, 205] width 180 height 18
checkbox input "true"
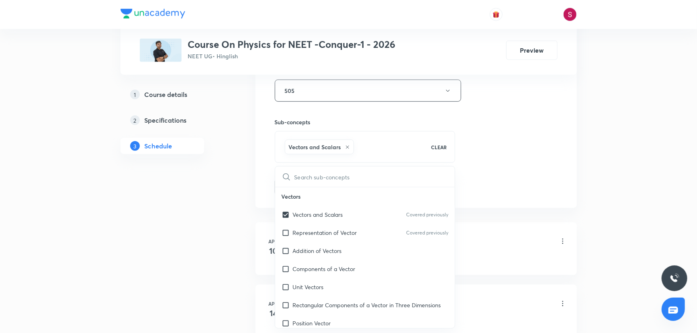
click at [520, 126] on div "Session 101 Live class Session title 34/99 Fluid Mechanics and Viscosity - 06 ​…" at bounding box center [416, 1] width 283 height 387
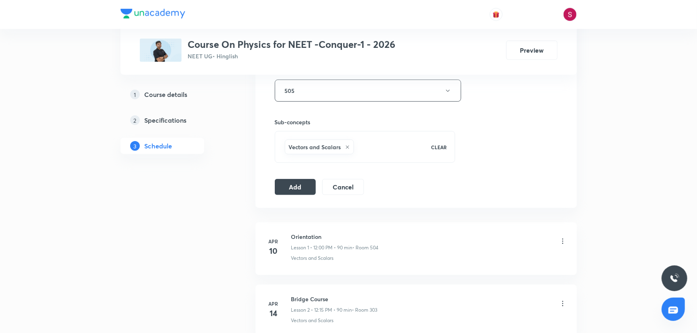
click at [297, 174] on div "Session 101 Live class Session title 34/99 Fluid Mechanics and Viscosity - 06 ​…" at bounding box center [416, 1] width 283 height 387
click at [302, 181] on button "Add" at bounding box center [295, 186] width 41 height 16
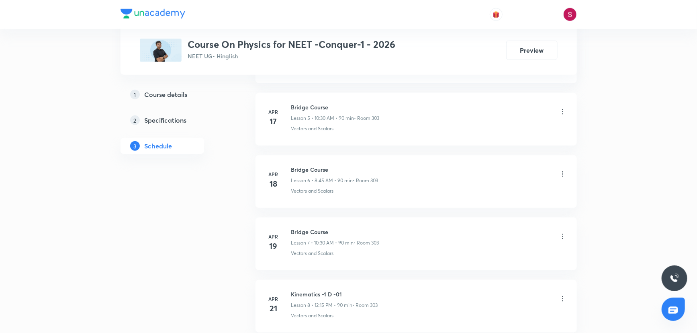
scroll to position [6162, 0]
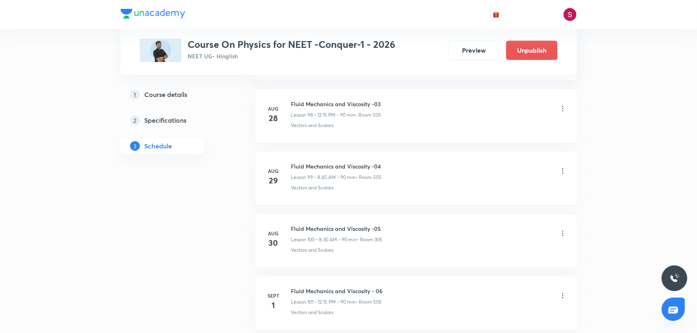
click at [349, 287] on h6 "Fluid Mechanics and Viscosity - 06" at bounding box center [337, 291] width 92 height 8
copy h6 "Fluid Mechanics and Viscosity - 06"
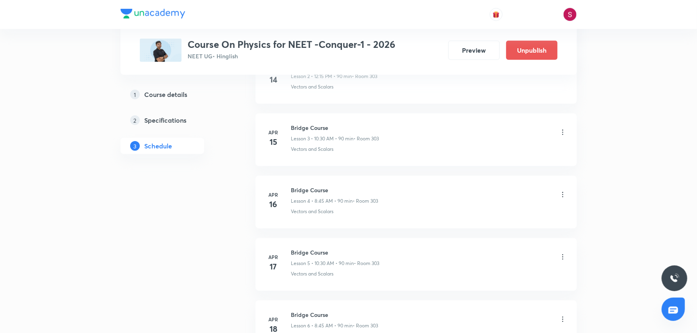
scroll to position [0, 0]
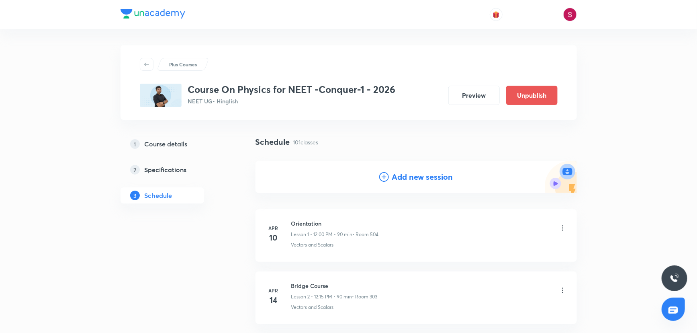
click at [390, 180] on div "Add new session" at bounding box center [416, 177] width 74 height 12
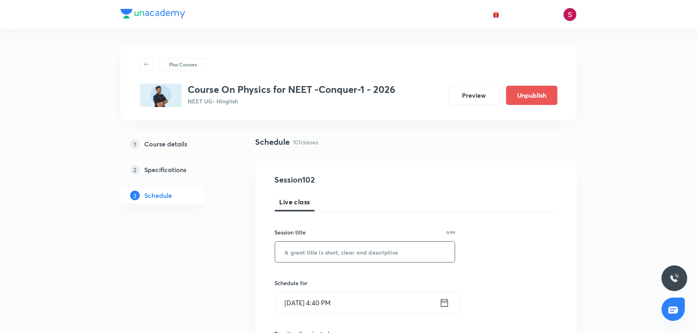
click at [344, 245] on input "text" at bounding box center [365, 252] width 180 height 20
paste input "Fluid Mechanics and Viscosity - 06"
type input "Fluid Mechanics and Viscosity - 07"
click at [406, 309] on input "Aug 31, 2025, 4:40 PM" at bounding box center [357, 302] width 164 height 20
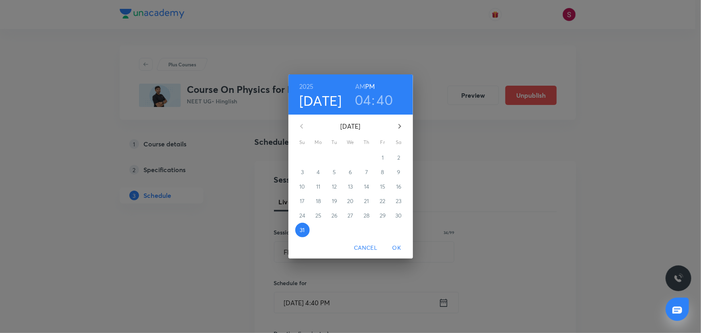
click at [402, 131] on button "button" at bounding box center [399, 126] width 19 height 19
click at [337, 157] on span "2" at bounding box center [335, 158] width 14 height 8
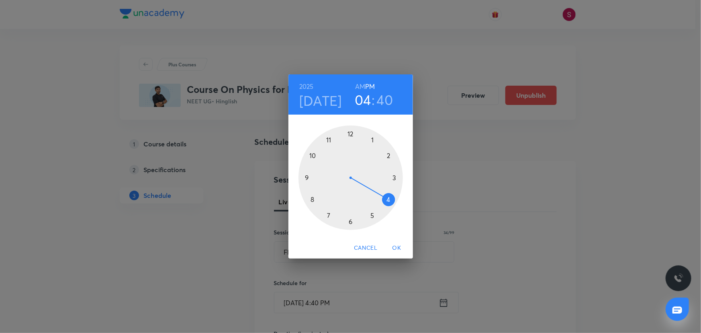
click at [315, 155] on div at bounding box center [351, 177] width 104 height 104
click at [361, 88] on h6 "AM" at bounding box center [360, 86] width 10 height 11
click at [351, 221] on div at bounding box center [351, 177] width 104 height 104
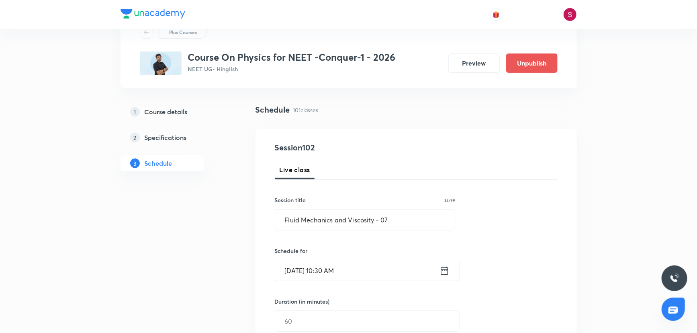
scroll to position [146, 0]
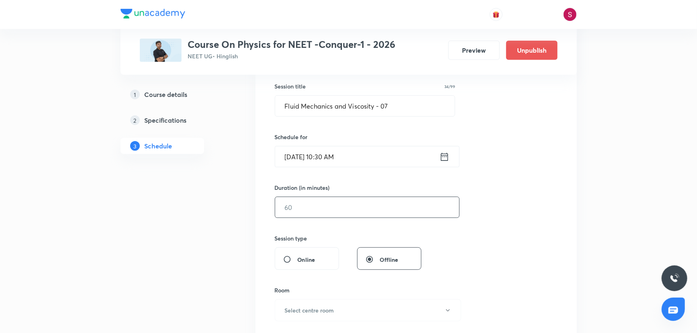
click at [324, 211] on input "text" at bounding box center [367, 207] width 184 height 20
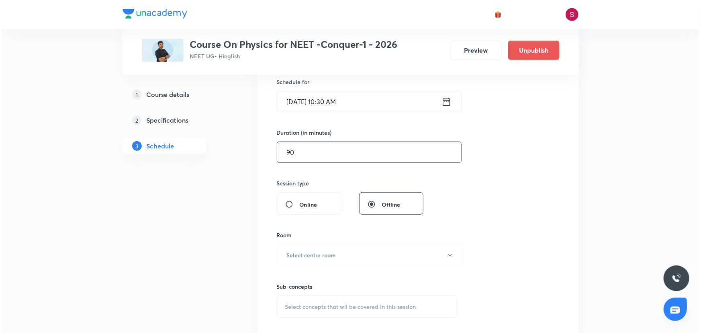
scroll to position [256, 0]
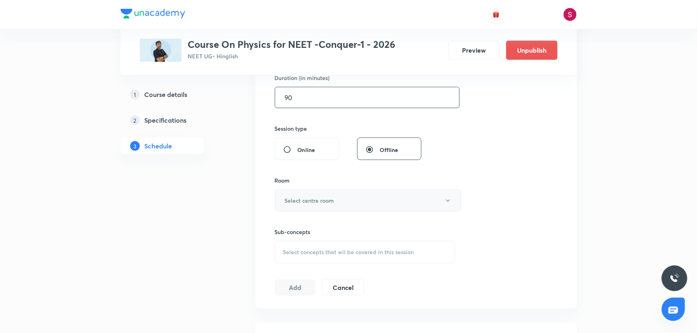
type input "90"
click at [321, 204] on button "Select centre room" at bounding box center [368, 200] width 186 height 22
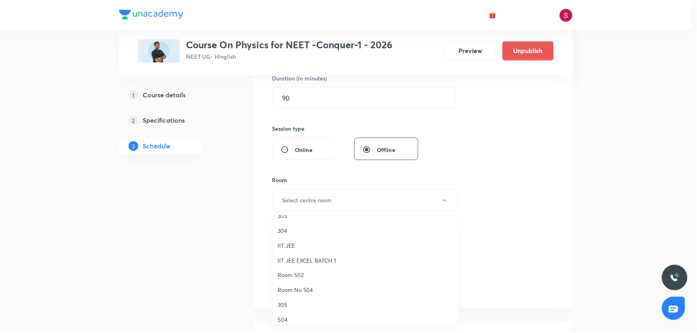
scroll to position [109, 0]
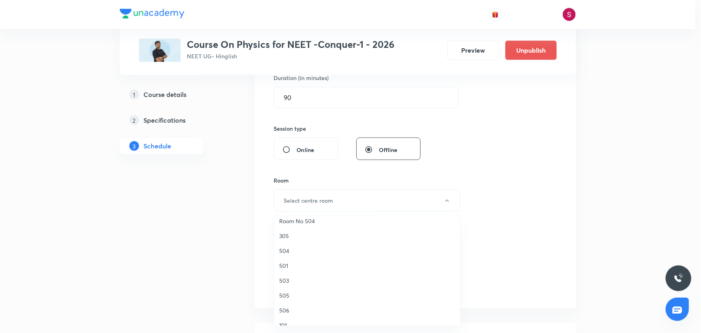
click at [292, 293] on span "505" at bounding box center [367, 295] width 176 height 8
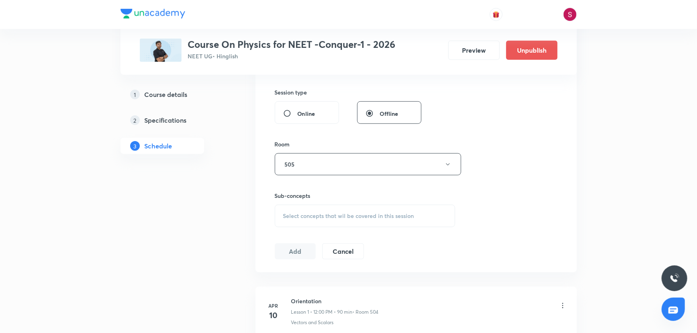
scroll to position [329, 0]
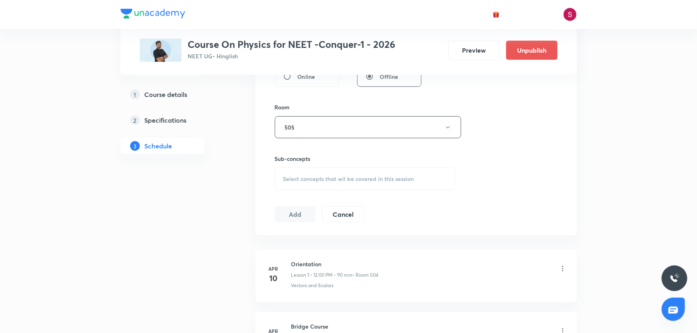
click at [307, 184] on div "Select concepts that wil be covered in this session" at bounding box center [365, 179] width 181 height 23
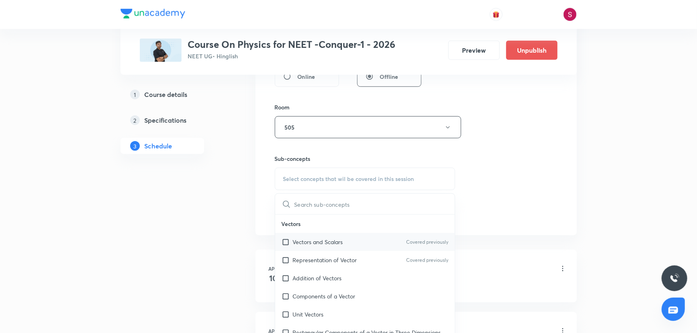
click at [310, 242] on p "Vectors and Scalars" at bounding box center [318, 242] width 50 height 8
checkbox input "true"
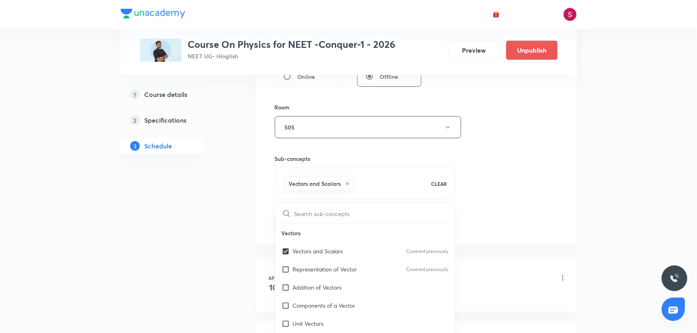
click at [502, 155] on div "Session 102 Live class Session title 34/99 Fluid Mechanics and Viscosity - 07 ​…" at bounding box center [416, 38] width 283 height 387
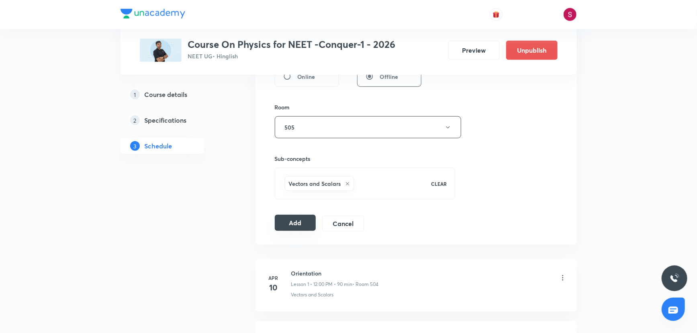
click at [291, 227] on button "Add" at bounding box center [295, 223] width 41 height 16
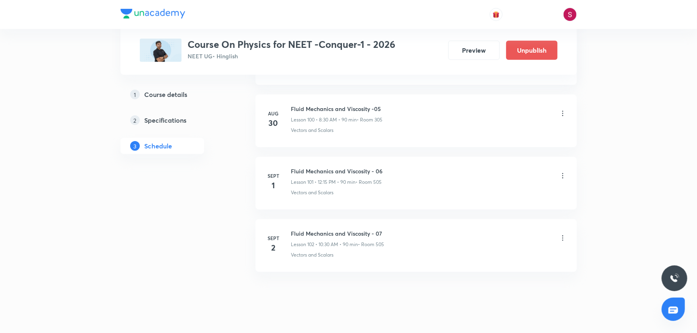
scroll to position [6287, 0]
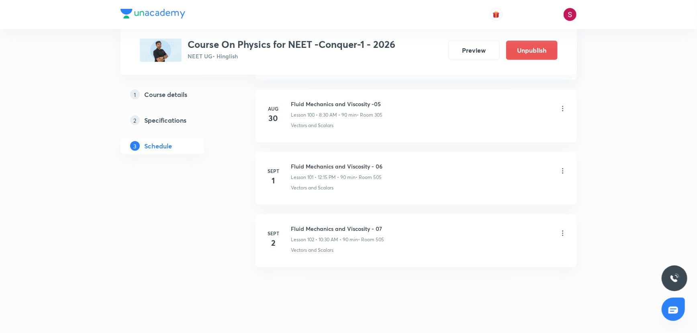
click at [350, 224] on h6 "Fluid Mechanics and Viscosity - 07" at bounding box center [337, 228] width 93 height 8
copy h6 "Fluid Mechanics and Viscosity - 07"
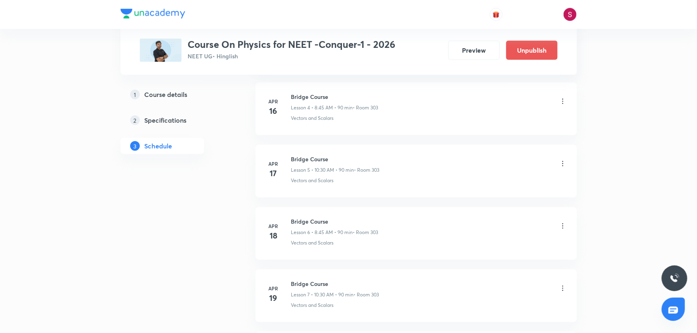
scroll to position [0, 0]
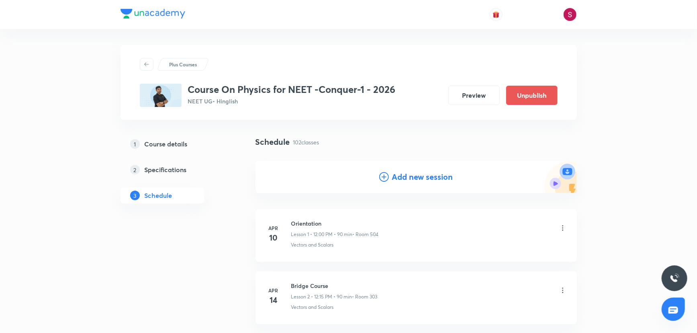
click at [418, 179] on h4 "Add new session" at bounding box center [422, 177] width 61 height 12
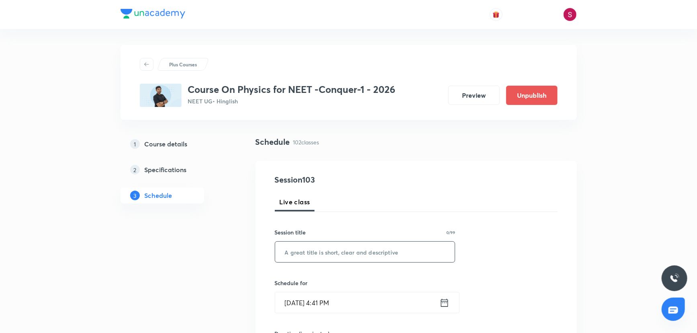
click at [338, 258] on input "text" at bounding box center [365, 252] width 180 height 20
paste input "Fluid Mechanics and Viscosity - 07"
type input "Fluid Mechanics and Viscosity - 08"
click at [335, 303] on input "Aug 31, 2025, 4:41 PM" at bounding box center [357, 302] width 164 height 20
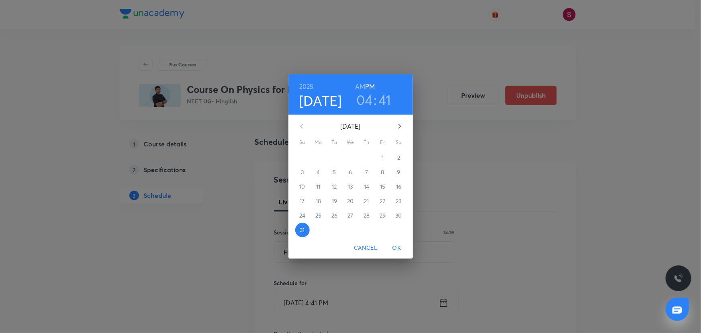
click at [395, 129] on icon "button" at bounding box center [400, 126] width 10 height 10
click at [346, 159] on span "3" at bounding box center [351, 158] width 14 height 8
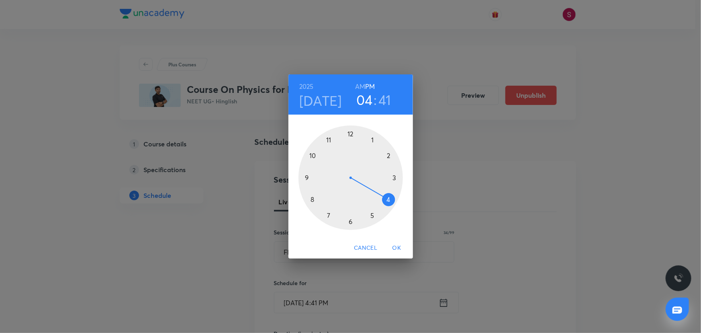
click at [314, 156] on div at bounding box center [351, 177] width 104 height 104
click at [361, 87] on h6 "AM" at bounding box center [360, 86] width 10 height 11
click at [350, 219] on div at bounding box center [351, 177] width 104 height 104
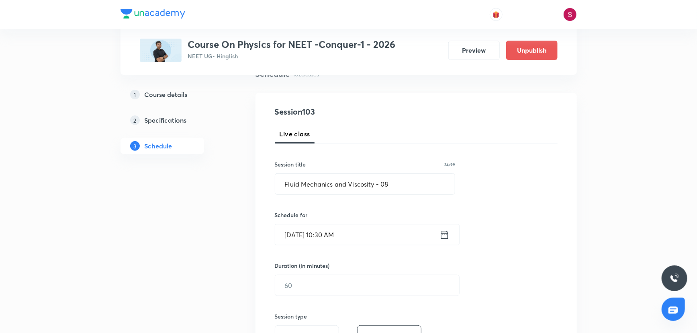
scroll to position [73, 0]
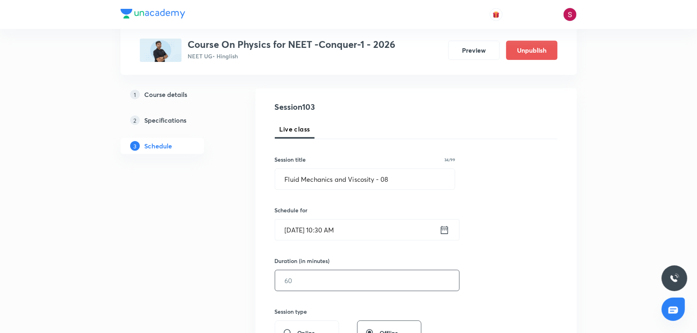
click at [313, 277] on input "text" at bounding box center [367, 280] width 184 height 20
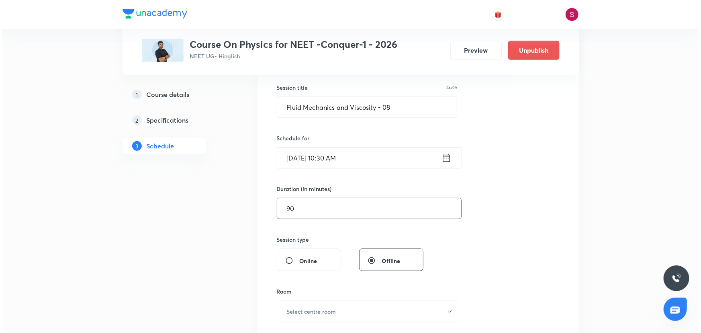
scroll to position [219, 0]
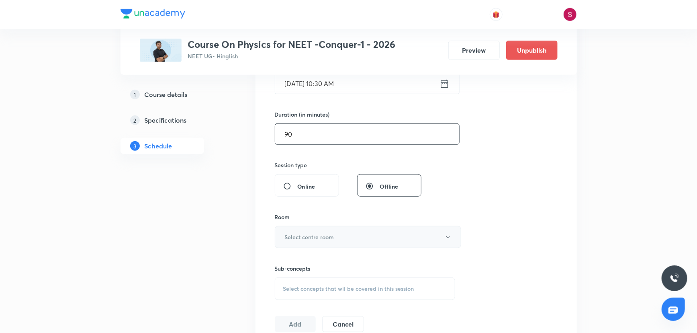
type input "90"
click at [324, 233] on h6 "Select centre room" at bounding box center [309, 237] width 49 height 8
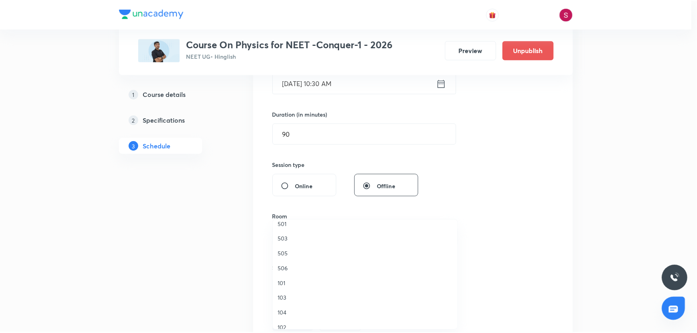
scroll to position [146, 0]
click at [291, 264] on span "505" at bounding box center [367, 263] width 176 height 8
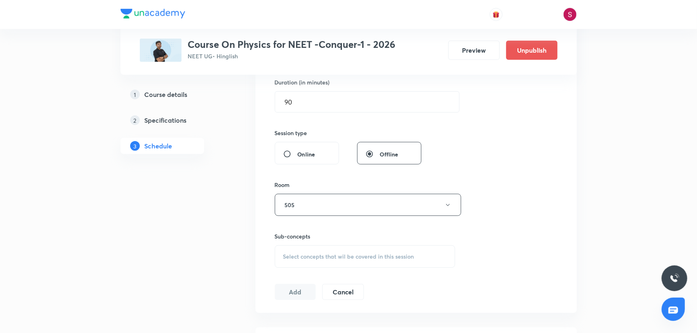
scroll to position [292, 0]
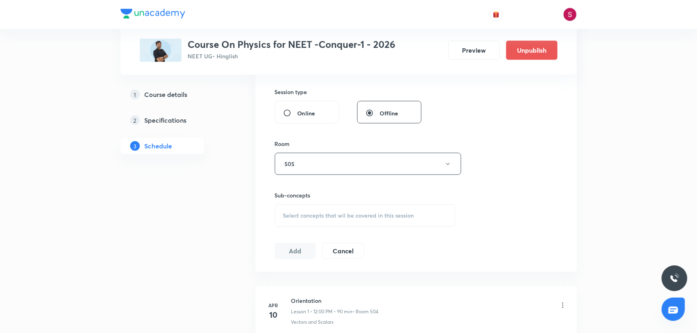
click at [322, 223] on div "Select concepts that wil be covered in this session" at bounding box center [365, 215] width 181 height 23
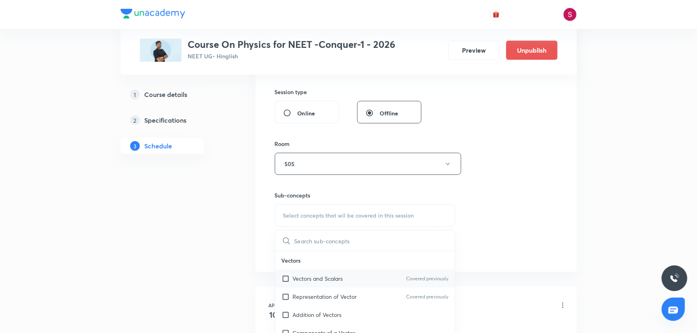
click at [327, 276] on p "Vectors and Scalars" at bounding box center [318, 278] width 50 height 8
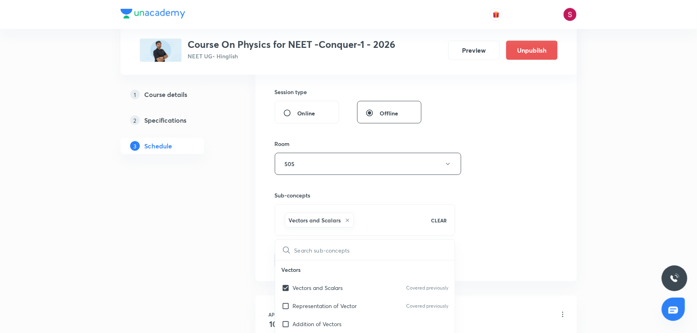
checkbox input "true"
click at [531, 172] on div "Session 103 Live class Session title 34/99 Fluid Mechanics and Viscosity - 08 ​…" at bounding box center [416, 74] width 283 height 387
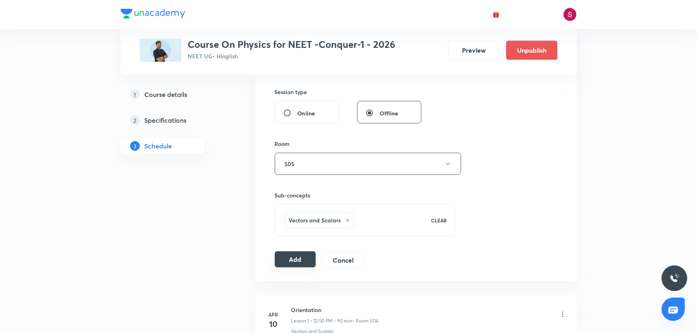
click at [316, 259] on button "Add" at bounding box center [295, 259] width 41 height 16
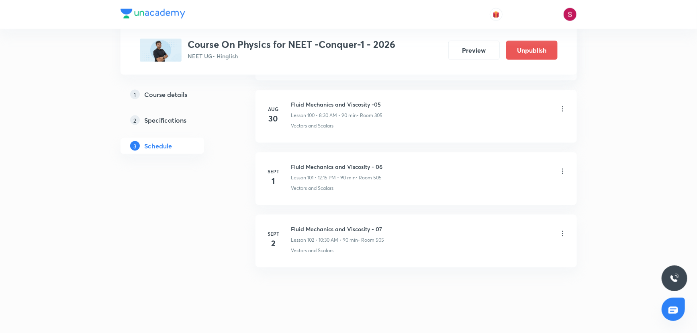
scroll to position [6287, 0]
click at [343, 287] on h6 "Fluid Mechanics and Viscosity - 08" at bounding box center [337, 291] width 93 height 8
copy h6 "Fluid Mechanics and Viscosity - 08"
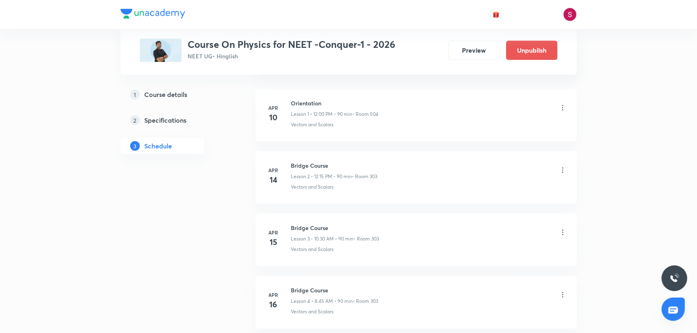
scroll to position [0, 0]
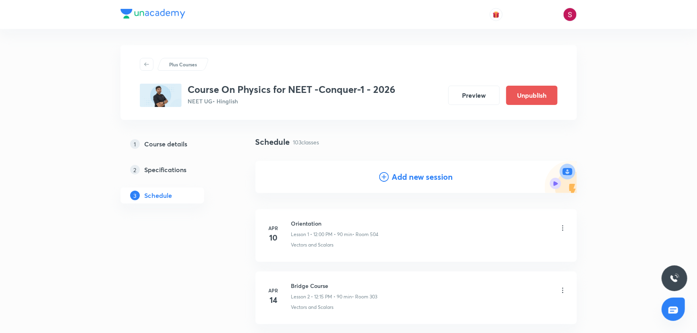
click at [443, 174] on h4 "Add new session" at bounding box center [422, 177] width 61 height 12
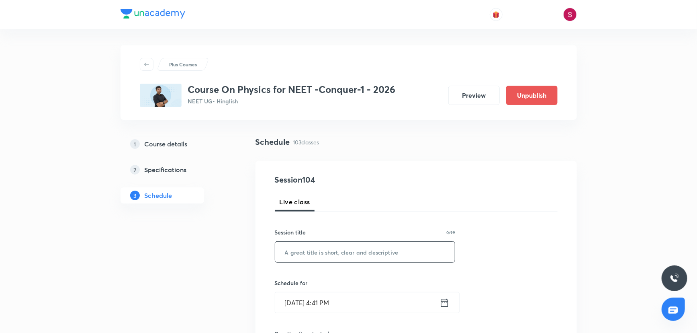
click at [374, 252] on input "text" at bounding box center [365, 252] width 180 height 20
paste input "Fluid Mechanics and Viscosity - 08"
type input "Fluid Mechanics and Viscosity - 09"
click at [417, 305] on input "Aug 31, 2025, 4:41 PM" at bounding box center [357, 302] width 164 height 20
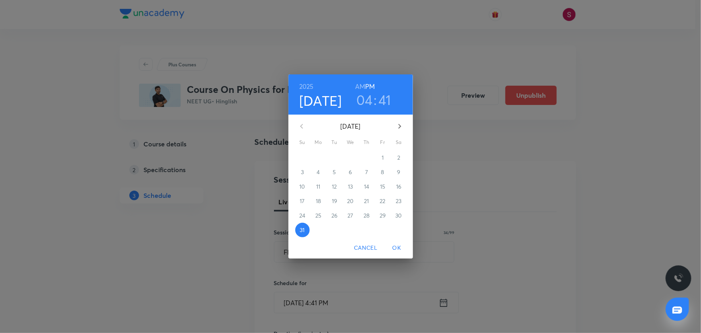
click at [399, 129] on icon "button" at bounding box center [400, 126] width 10 height 10
click at [368, 157] on p "4" at bounding box center [366, 158] width 3 height 8
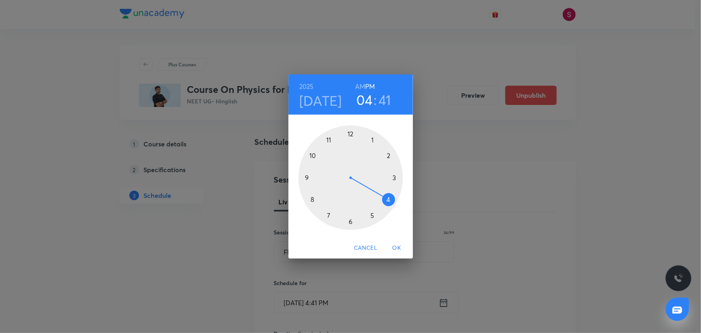
click at [350, 132] on div at bounding box center [351, 177] width 104 height 104
click at [396, 178] on div at bounding box center [351, 177] width 104 height 104
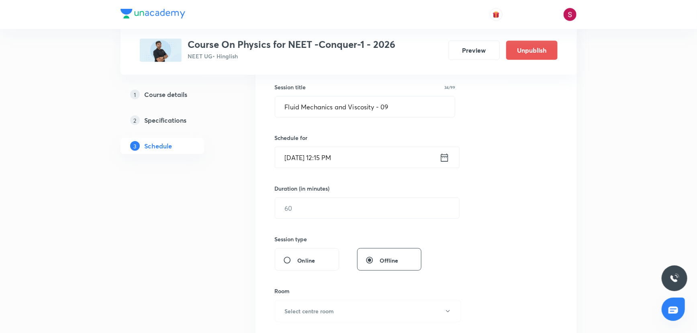
scroll to position [146, 0]
click at [348, 209] on input "text" at bounding box center [367, 207] width 184 height 20
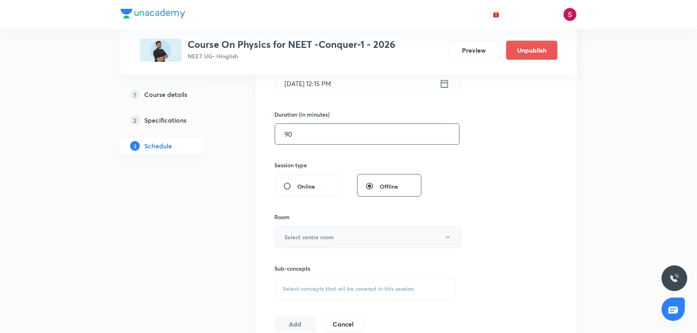
type input "90"
click at [305, 240] on h6 "Select centre room" at bounding box center [309, 237] width 49 height 8
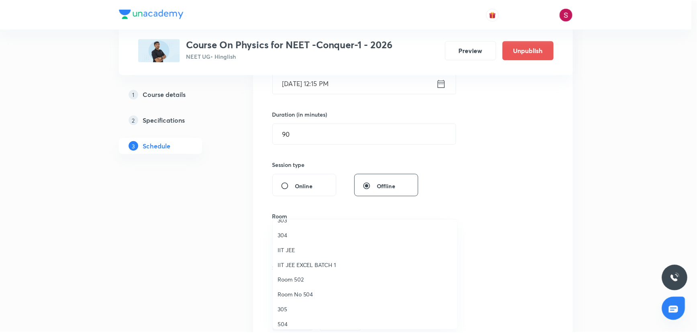
scroll to position [109, 0]
click at [291, 299] on span "505" at bounding box center [367, 299] width 176 height 8
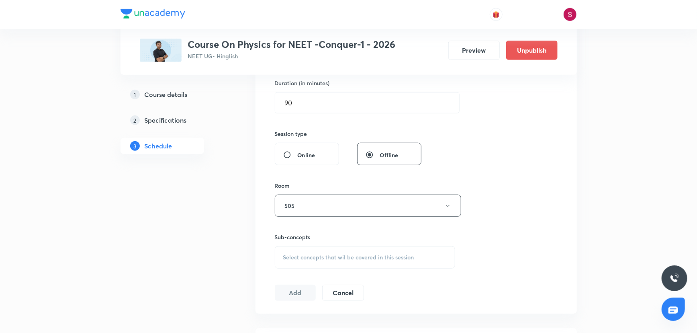
scroll to position [292, 0]
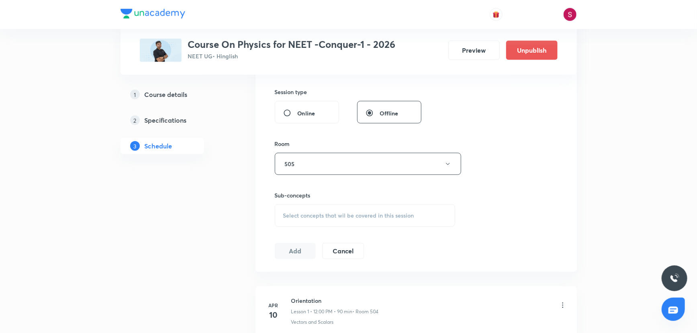
click at [301, 216] on span "Select concepts that wil be covered in this session" at bounding box center [348, 215] width 131 height 6
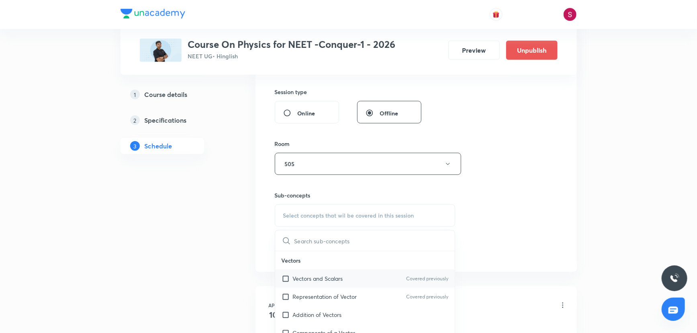
click at [317, 272] on div "Vectors and Scalars Covered previously" at bounding box center [365, 278] width 180 height 18
checkbox input "true"
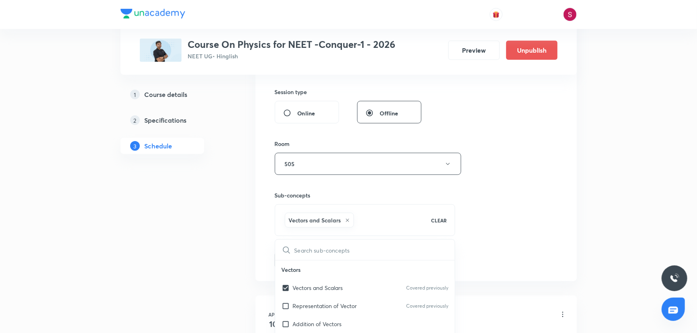
click at [510, 169] on div "Session 104 Live class Session title 34/99 Fluid Mechanics and Viscosity - 09 ​…" at bounding box center [416, 74] width 283 height 387
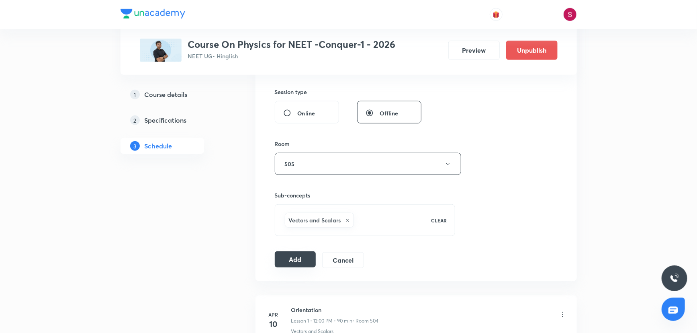
click at [299, 262] on button "Add" at bounding box center [295, 259] width 41 height 16
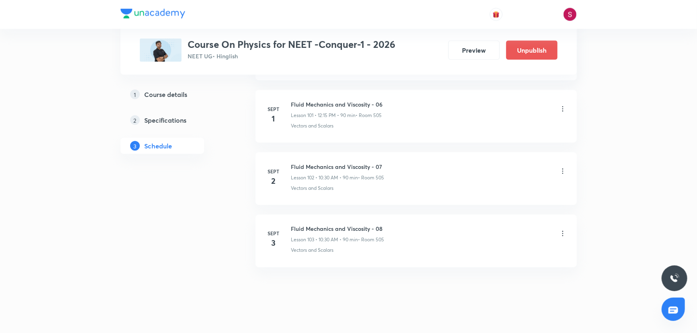
scroll to position [6349, 0]
click at [339, 287] on div "Fluid Mechanics and Viscosity - 09 Lesson 104 • 12:15 PM • 90 min • Room 505" at bounding box center [337, 296] width 92 height 19
click at [340, 287] on h6 "Fluid Mechanics and Viscosity - 09" at bounding box center [337, 291] width 92 height 8
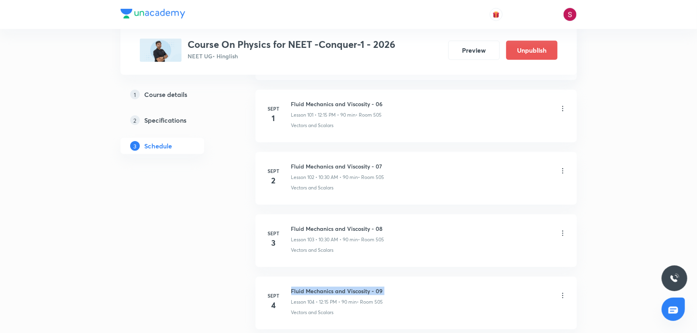
copy h6 "Fluid Mechanics and Viscosity - 09"
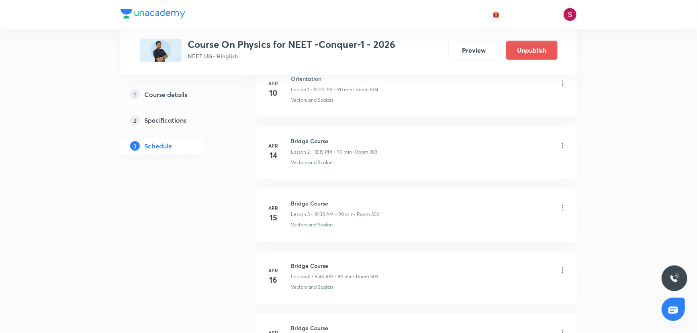
scroll to position [0, 0]
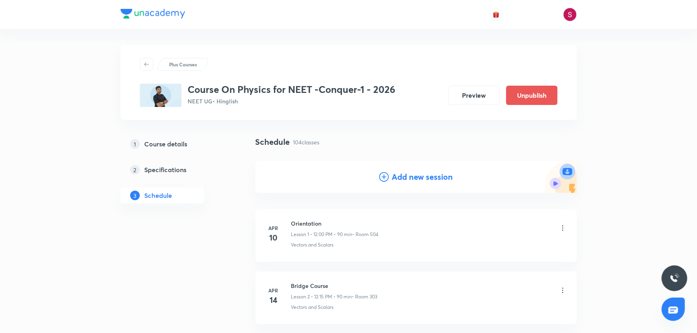
click at [420, 173] on h4 "Add new session" at bounding box center [422, 177] width 61 height 12
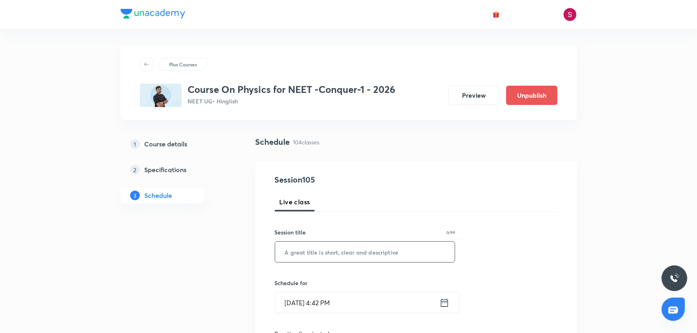
click at [358, 259] on input "text" at bounding box center [365, 252] width 180 height 20
paste input "Fluid Mechanics and Viscosity - 09"
type input "Fluid Mechanics and Viscosity - 10"
click at [384, 309] on input "Aug 31, 2025, 4:42 PM" at bounding box center [357, 302] width 164 height 20
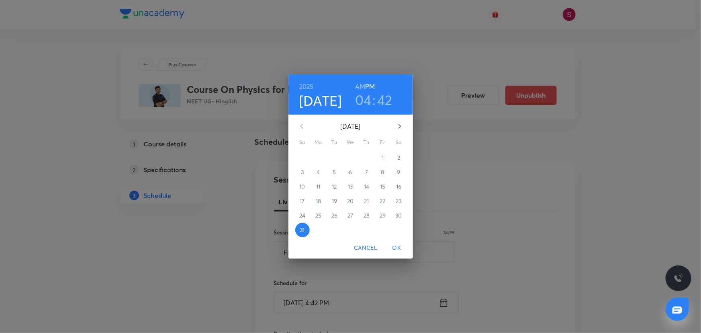
click at [401, 129] on icon "button" at bounding box center [400, 126] width 10 height 10
click at [385, 158] on span "5" at bounding box center [383, 158] width 14 height 8
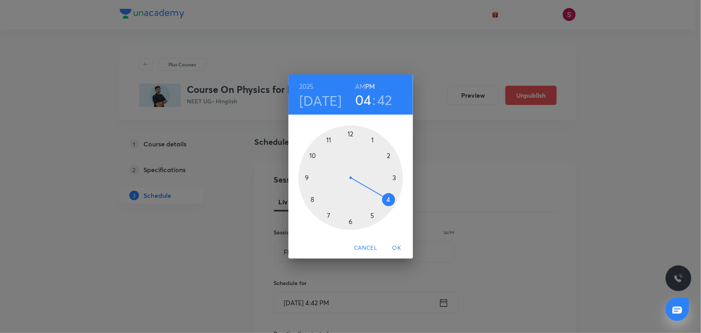
click at [312, 199] on div at bounding box center [351, 177] width 104 height 104
click at [359, 87] on h6 "AM" at bounding box center [360, 86] width 10 height 11
click at [308, 176] on div at bounding box center [351, 177] width 104 height 104
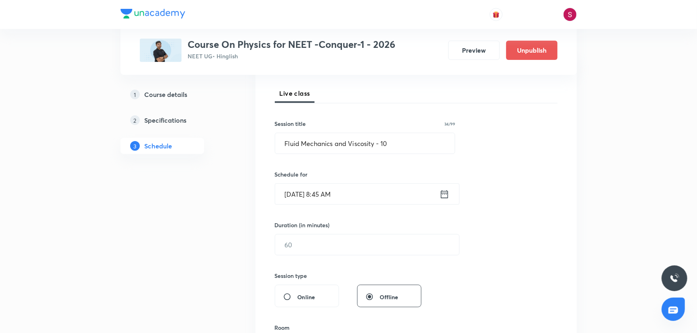
scroll to position [109, 0]
click at [318, 238] on input "text" at bounding box center [367, 244] width 184 height 20
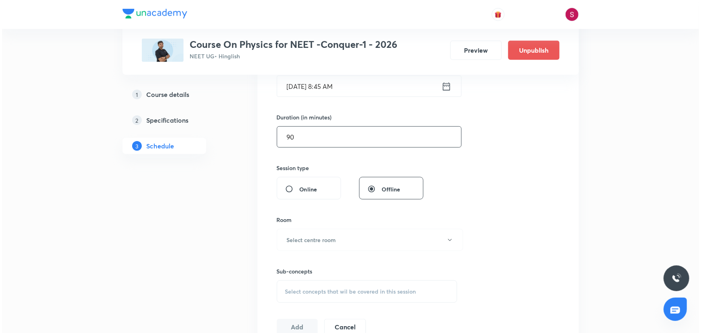
scroll to position [219, 0]
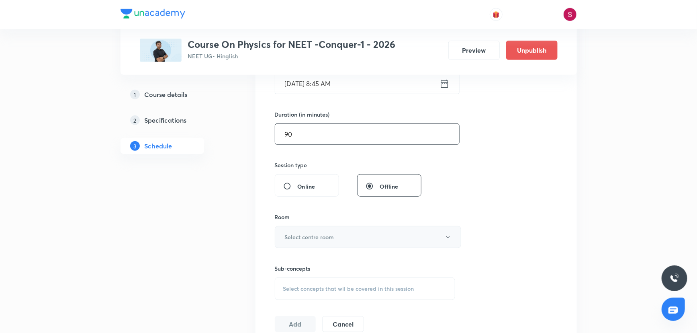
type input "90"
click at [308, 239] on h6 "Select centre room" at bounding box center [309, 237] width 49 height 8
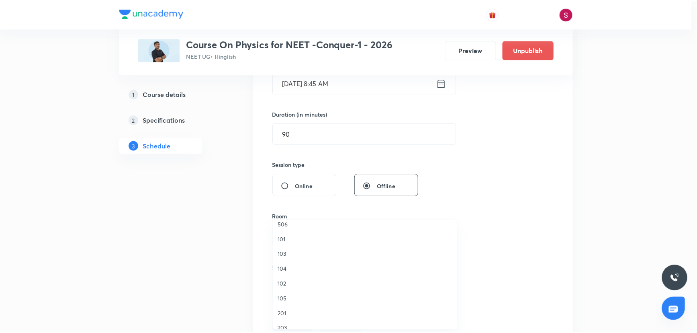
scroll to position [182, 0]
click at [286, 228] on span "505" at bounding box center [367, 226] width 176 height 8
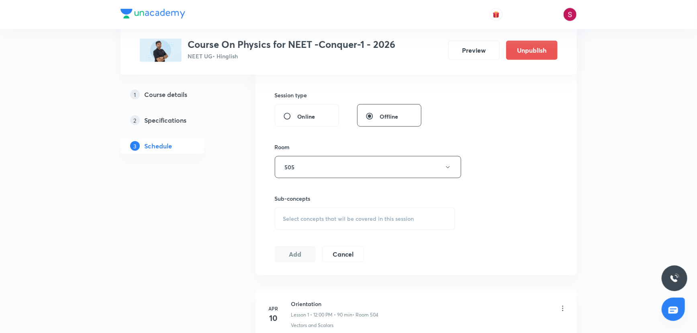
scroll to position [292, 0]
click at [303, 220] on div "Select concepts that wil be covered in this session" at bounding box center [365, 215] width 181 height 23
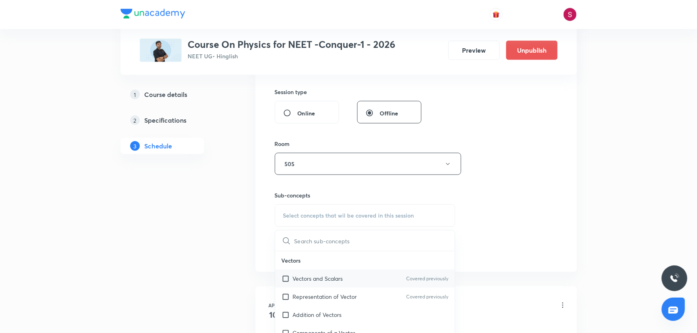
click at [325, 280] on p "Vectors and Scalars" at bounding box center [318, 278] width 50 height 8
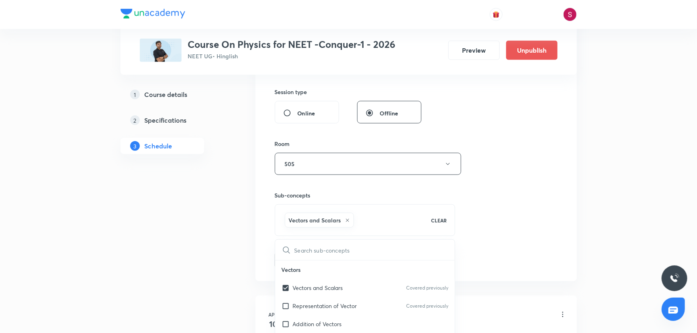
checkbox input "true"
click at [520, 157] on div "Session 105 Live class Session title 34/99 Fluid Mechanics and Viscosity - 10 ​…" at bounding box center [416, 74] width 283 height 387
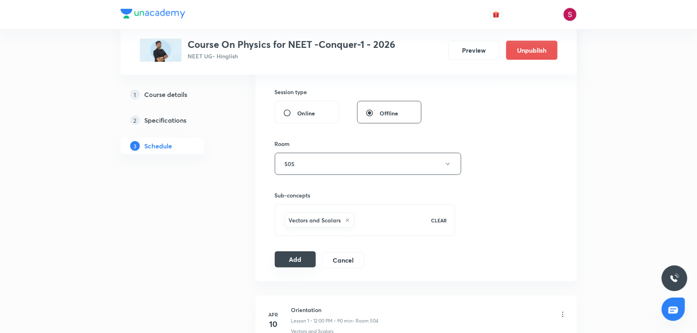
click at [290, 264] on button "Add" at bounding box center [295, 259] width 41 height 16
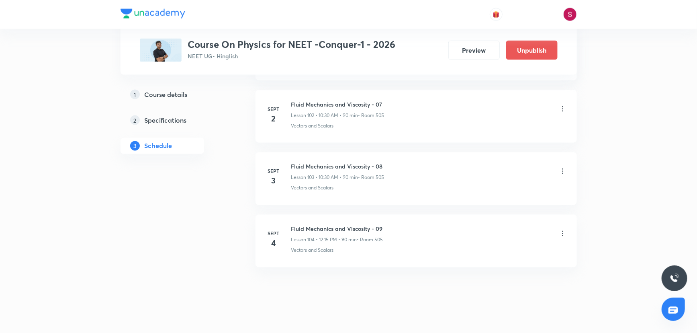
scroll to position [6411, 0]
click at [369, 287] on h6 "Fluid Mechanics and Viscosity - 10" at bounding box center [337, 291] width 92 height 8
click at [362, 287] on h6 "Fluid Mechanics and Viscosity - 10" at bounding box center [337, 291] width 92 height 8
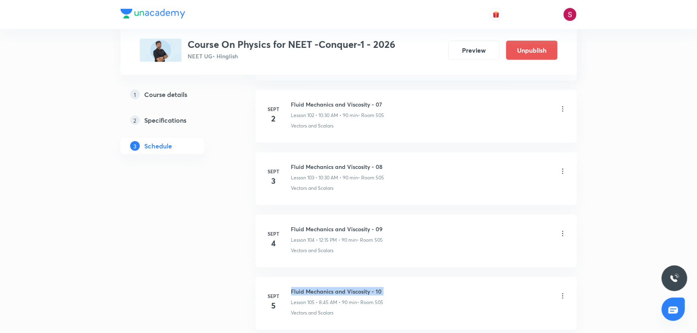
copy h6 "Fluid Mechanics and Viscosity - 10"
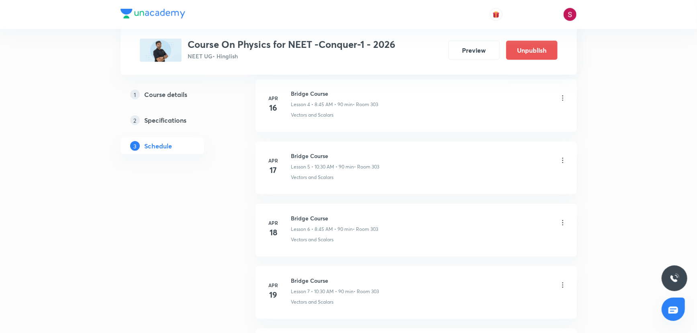
scroll to position [0, 0]
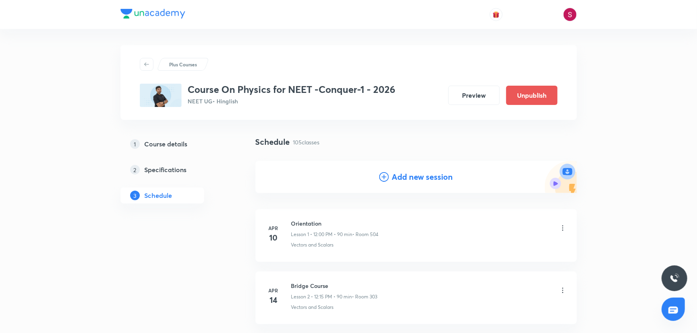
click at [437, 173] on h4 "Add new session" at bounding box center [422, 177] width 61 height 12
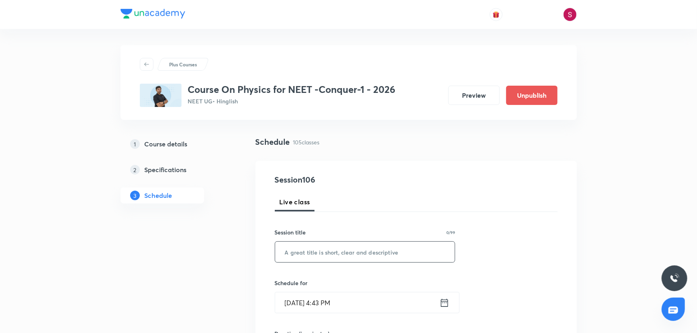
click at [373, 254] on input "text" at bounding box center [365, 252] width 180 height 20
paste input "Fluid Mechanics and Viscosity - 10"
type input "Fluid Mechanics and Viscosity - 11"
click at [390, 302] on input "Aug 31, 2025, 4:43 PM" at bounding box center [357, 302] width 164 height 20
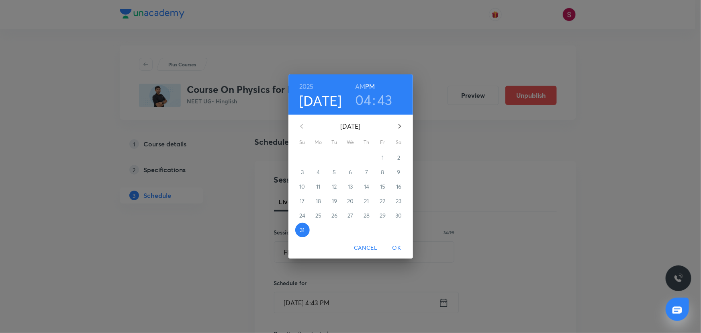
click at [398, 126] on icon "button" at bounding box center [400, 126] width 10 height 10
click at [397, 158] on p "6" at bounding box center [398, 158] width 3 height 8
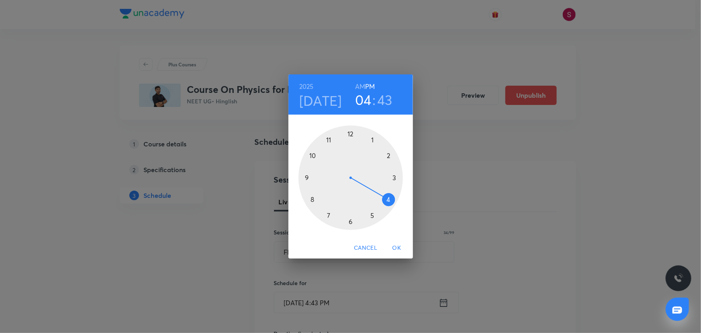
click at [310, 199] on div at bounding box center [351, 177] width 104 height 104
click at [357, 86] on h6 "AM" at bounding box center [360, 86] width 10 height 11
click at [309, 176] on div at bounding box center [351, 177] width 104 height 104
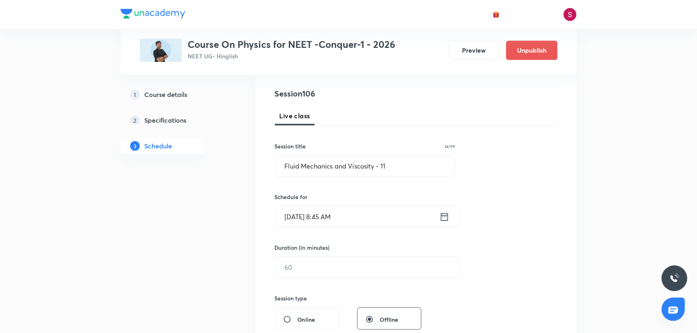
scroll to position [146, 0]
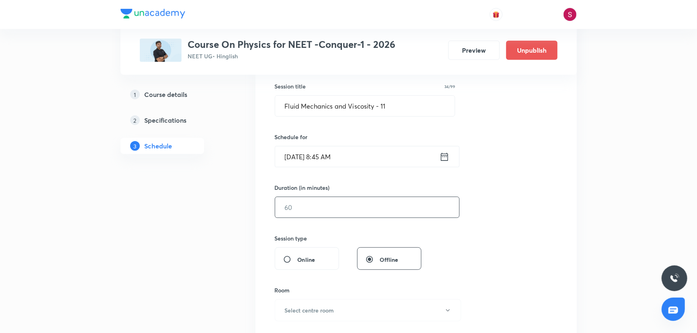
click at [322, 211] on input "text" at bounding box center [367, 207] width 184 height 20
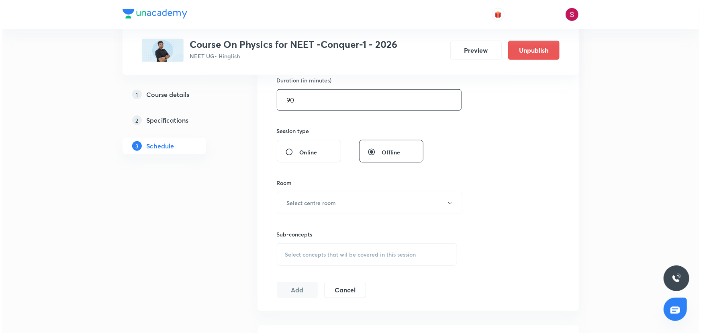
scroll to position [256, 0]
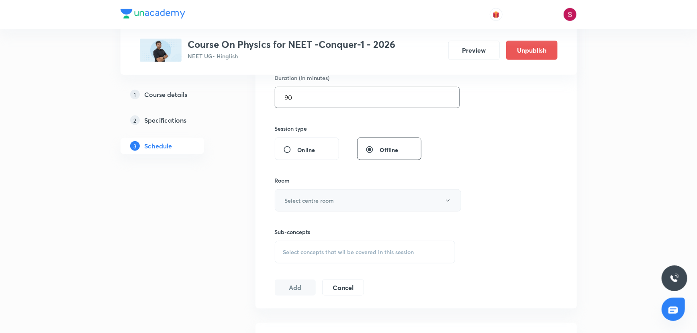
type input "90"
click at [302, 194] on button "Select centre room" at bounding box center [368, 200] width 186 height 22
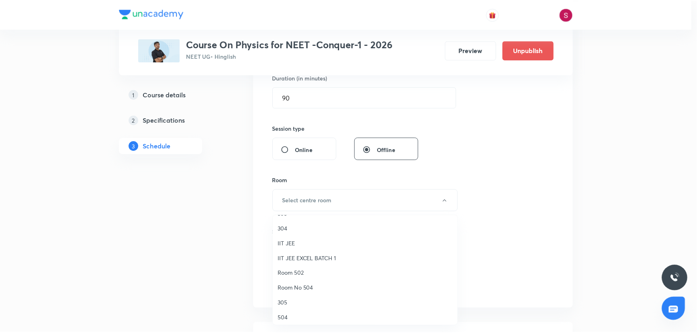
scroll to position [109, 0]
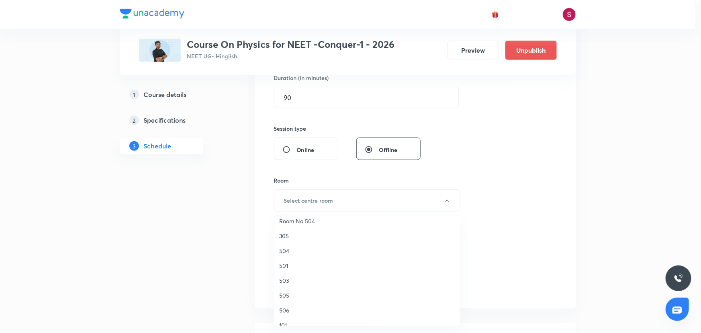
click at [287, 292] on span "505" at bounding box center [367, 295] width 176 height 8
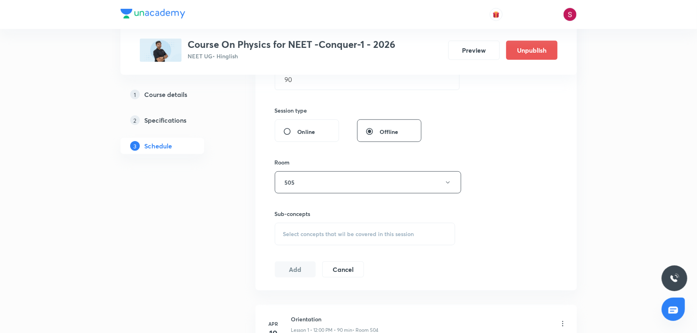
scroll to position [292, 0]
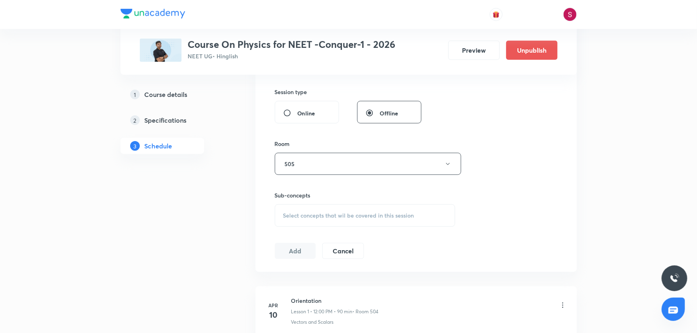
click at [319, 217] on span "Select concepts that wil be covered in this session" at bounding box center [348, 215] width 131 height 6
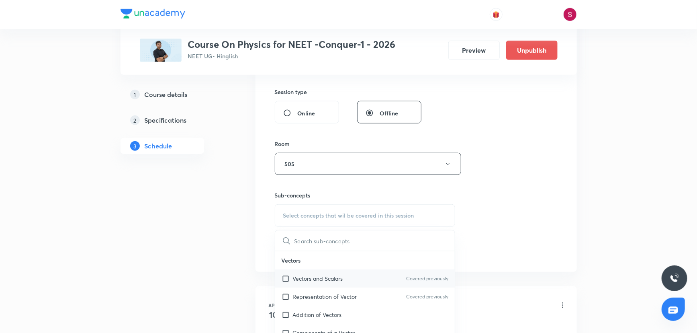
click at [309, 281] on p "Vectors and Scalars" at bounding box center [318, 278] width 50 height 8
checkbox input "true"
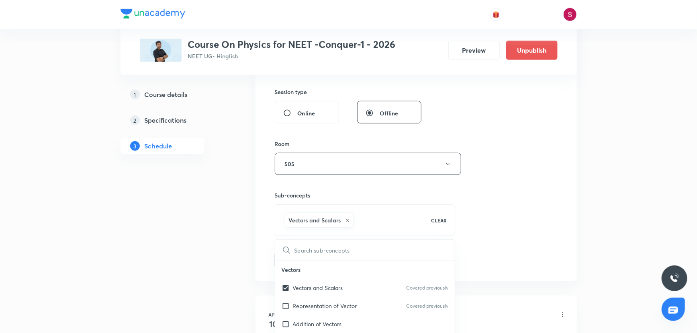
click at [481, 169] on div "Session 106 Live class Session title 34/99 Fluid Mechanics and Viscosity - 11 ​…" at bounding box center [416, 74] width 283 height 387
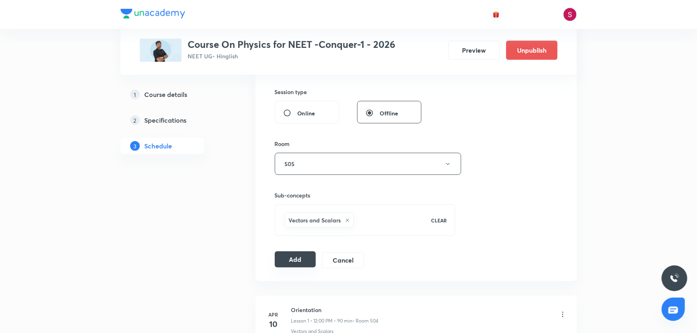
click at [299, 253] on button "Add" at bounding box center [295, 259] width 41 height 16
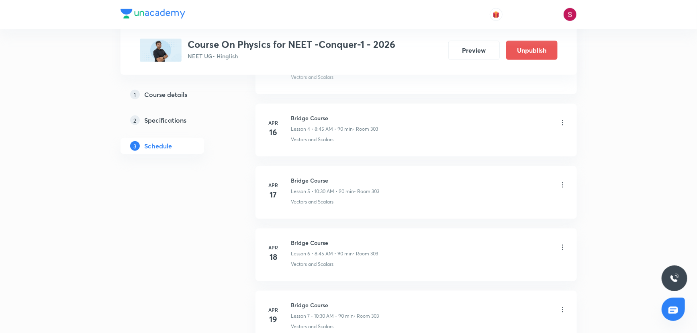
scroll to position [6535, 0]
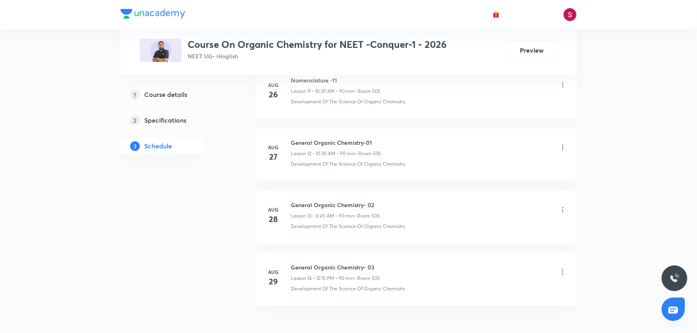
scroll to position [1182, 0]
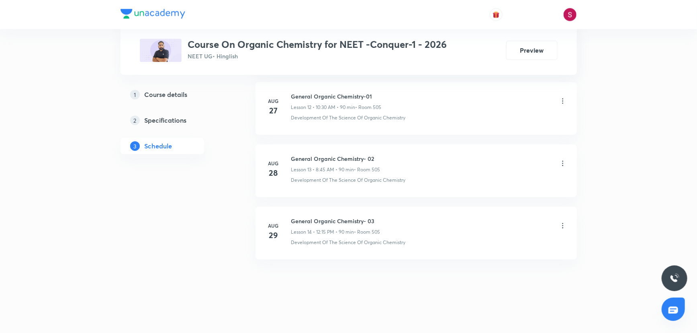
click at [338, 221] on h6 "General Organic Chemistry- 03" at bounding box center [335, 221] width 89 height 8
copy h6 "General Organic Chemistry- 03"
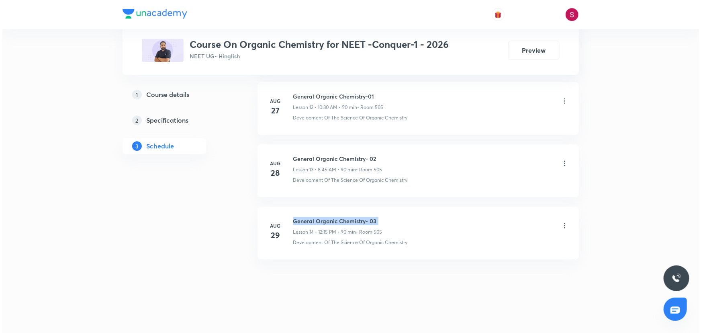
scroll to position [0, 0]
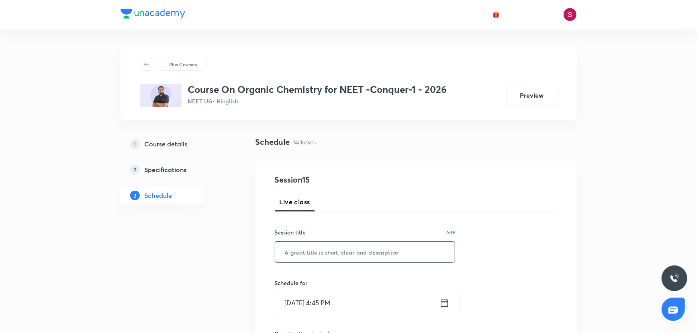
click at [324, 252] on input "text" at bounding box center [365, 252] width 180 height 20
paste input "General Organic Chemistry- 03"
type input "General Organic Chemistry - 04"
click at [391, 301] on input "[DATE] 4:45 PM" at bounding box center [357, 302] width 164 height 20
